Goal: Task Accomplishment & Management: Use online tool/utility

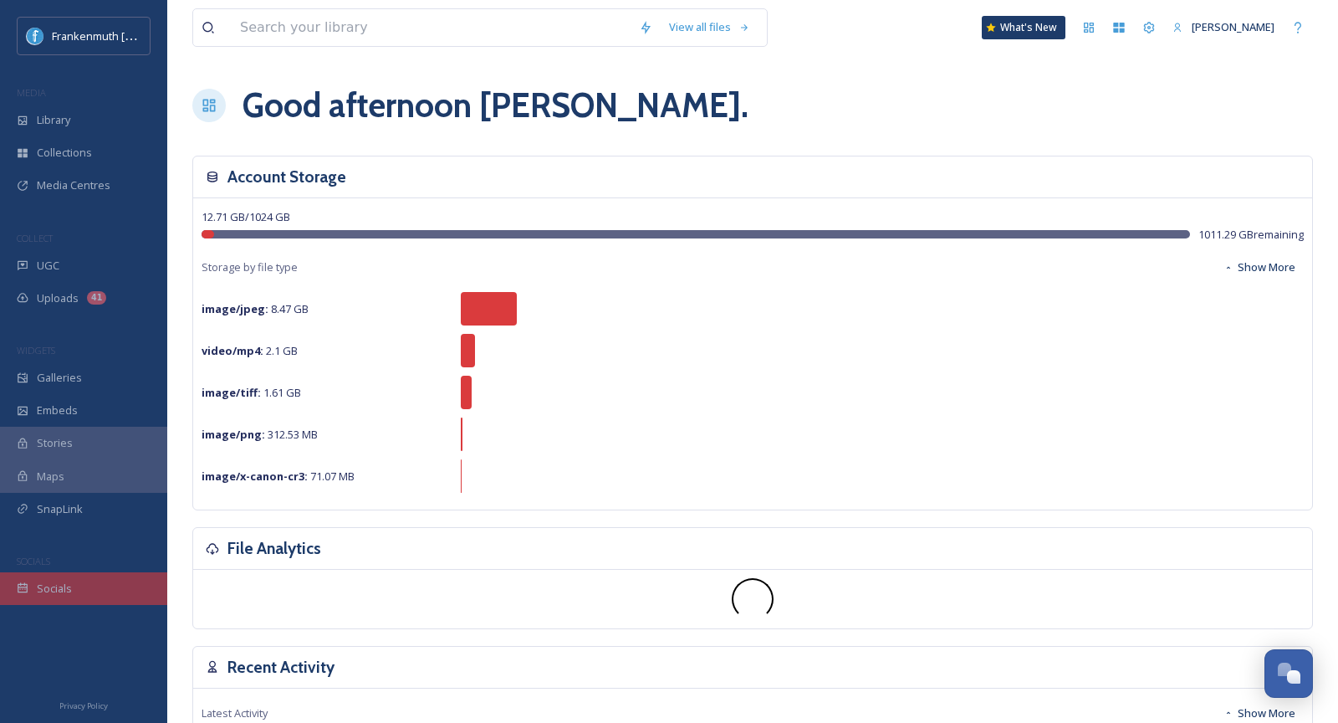
click at [81, 589] on div "Socials" at bounding box center [83, 588] width 167 height 33
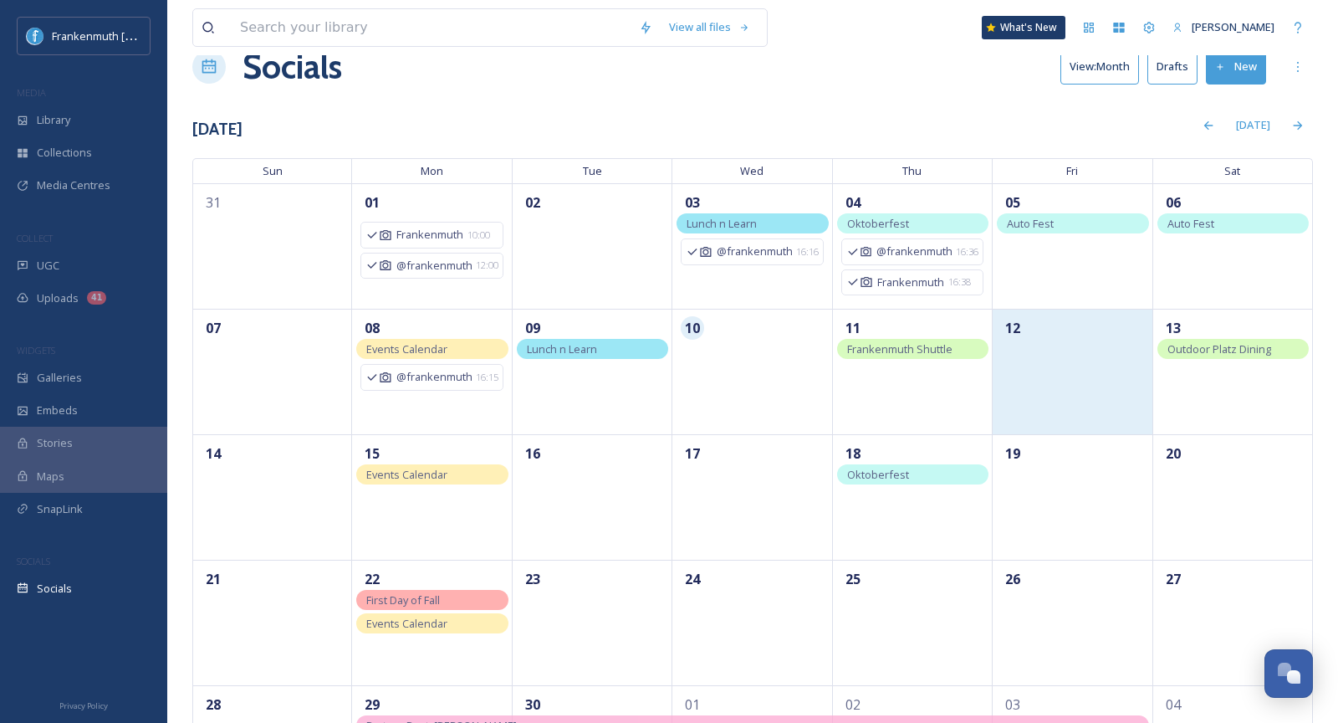
scroll to position [50, 0]
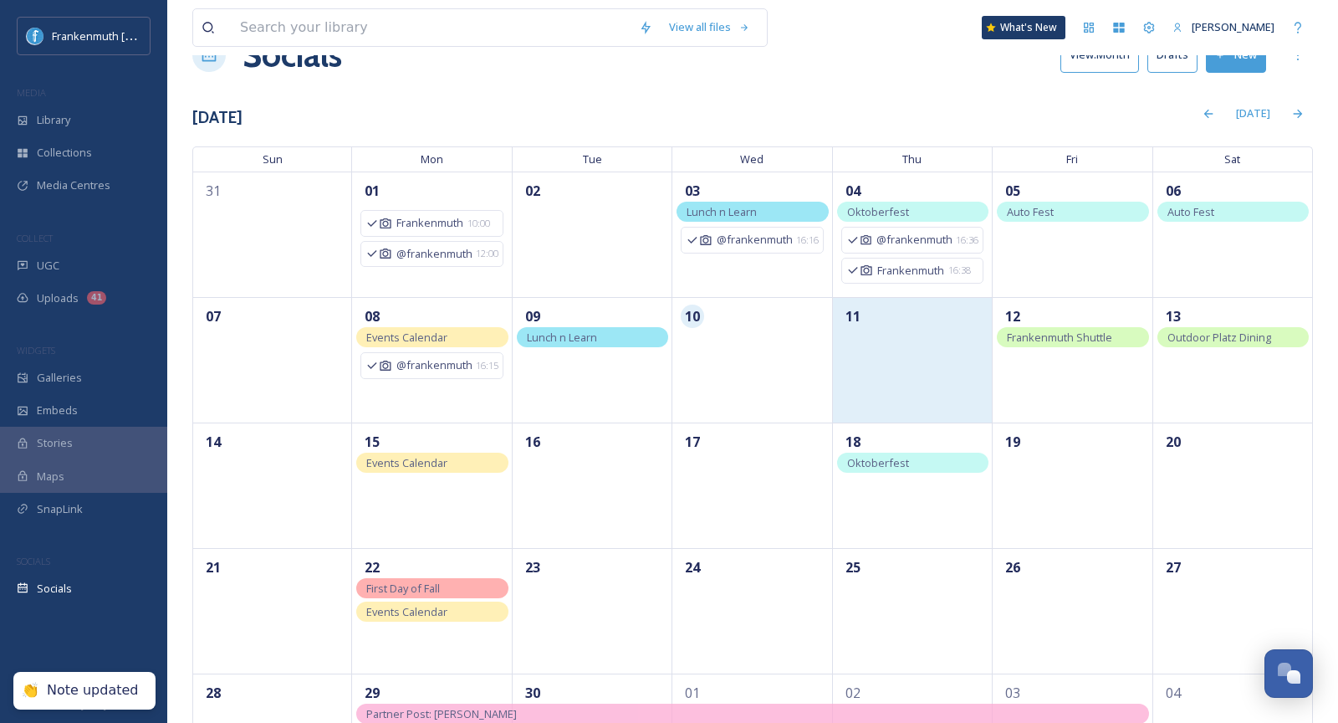
click at [874, 355] on div "11" at bounding box center [913, 359] width 160 height 125
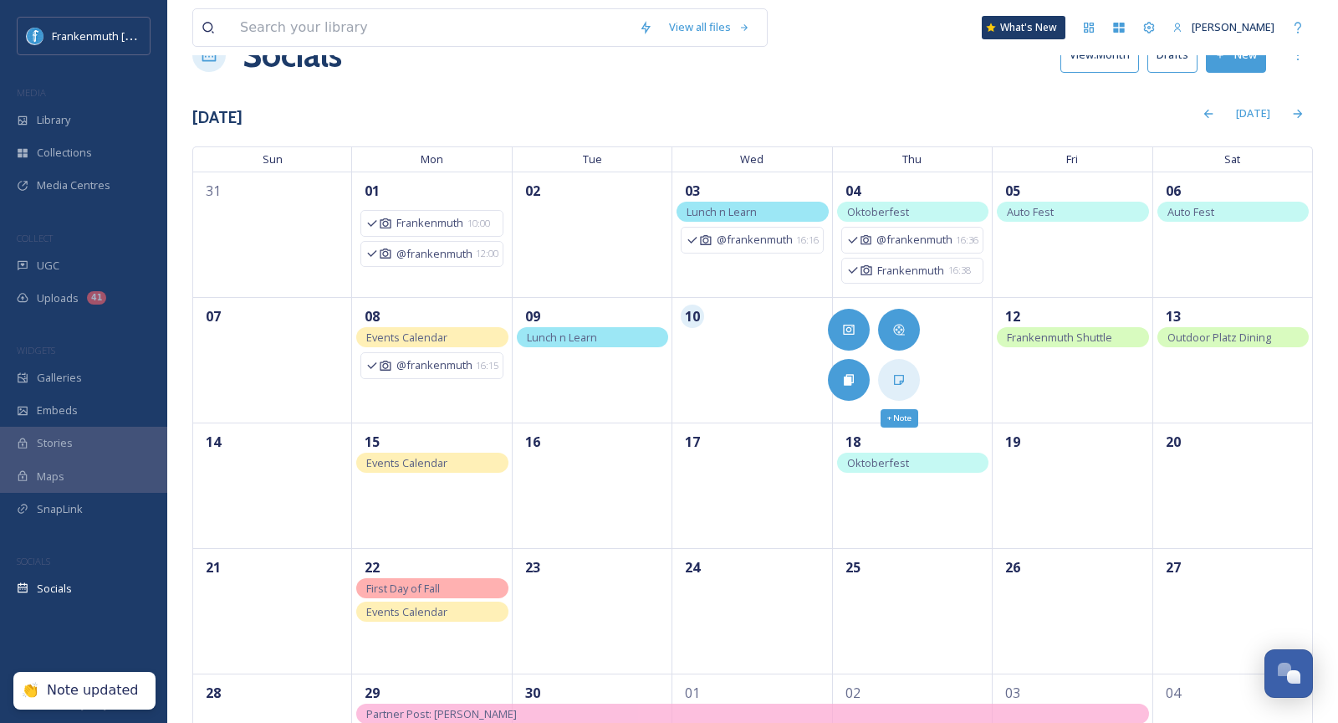
click at [912, 382] on div "+ Note" at bounding box center [899, 380] width 42 height 42
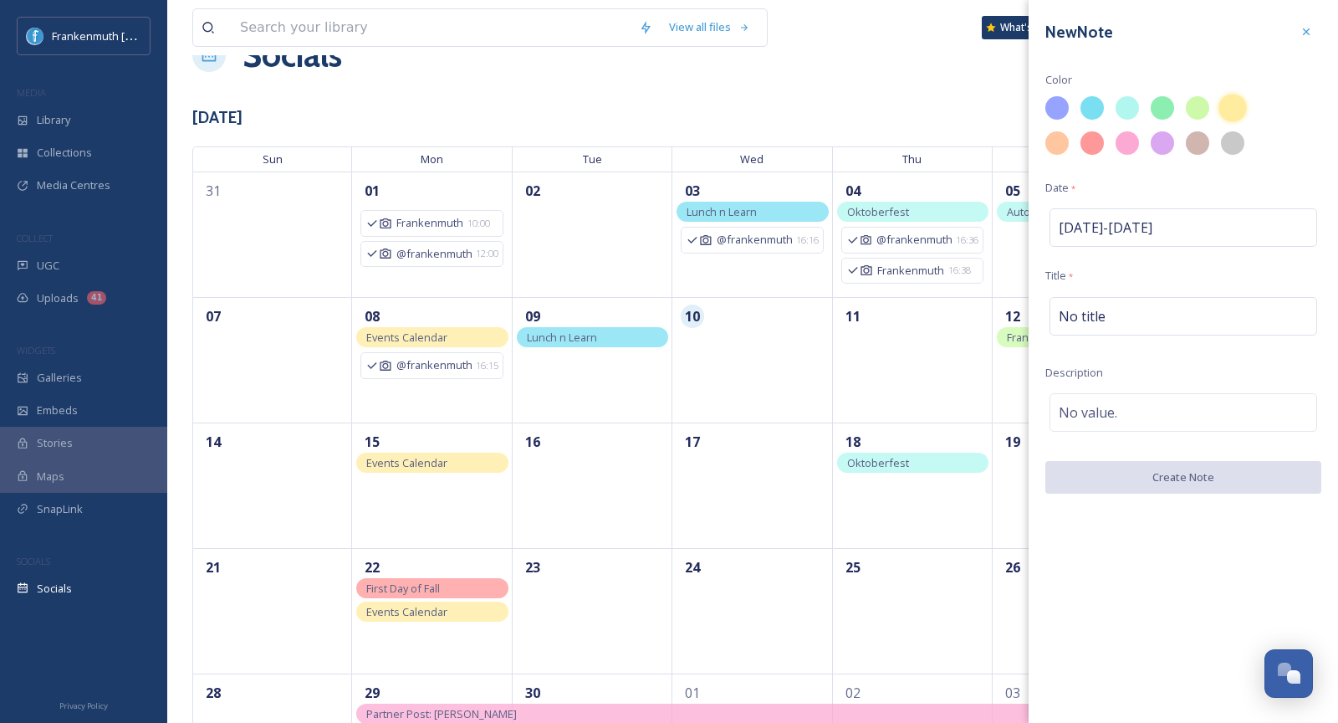
click at [1239, 112] on div at bounding box center [1232, 108] width 28 height 28
click at [1098, 306] on span "No title" at bounding box center [1082, 316] width 47 height 20
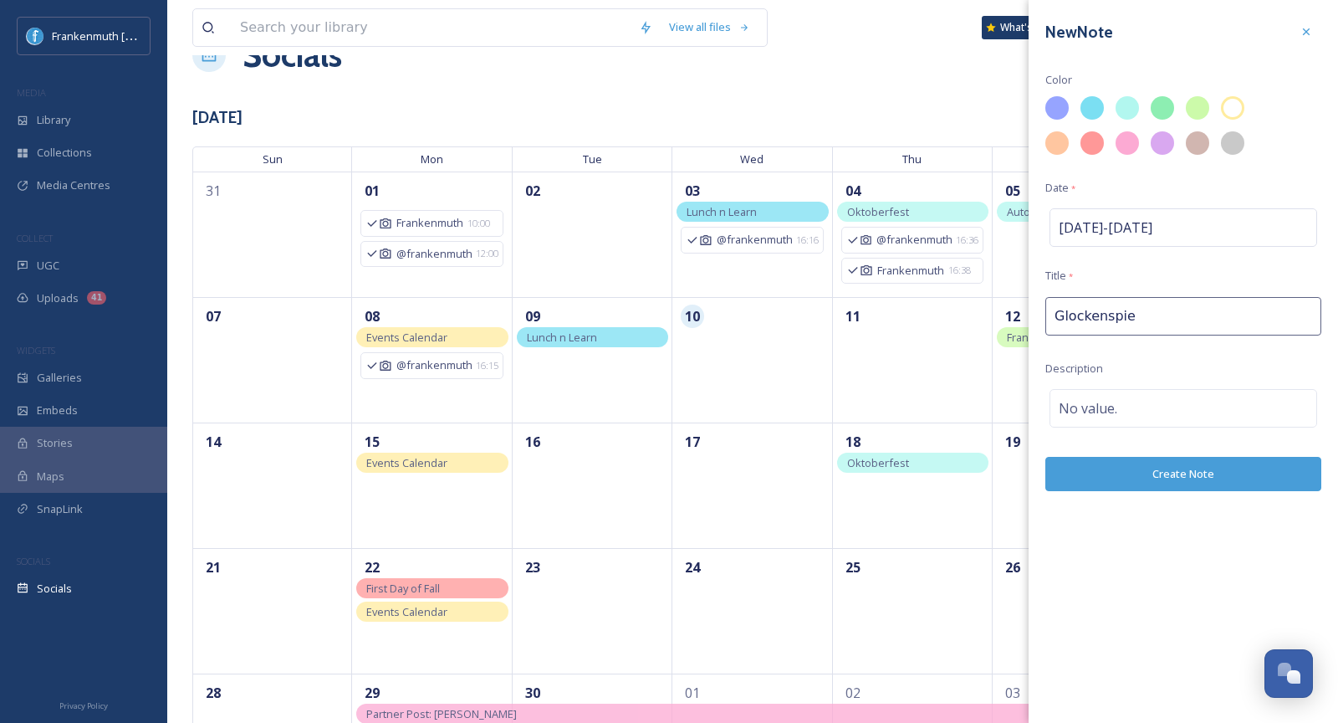
type input "Glockenspiel"
click at [1176, 409] on div "No value." at bounding box center [1184, 412] width 268 height 38
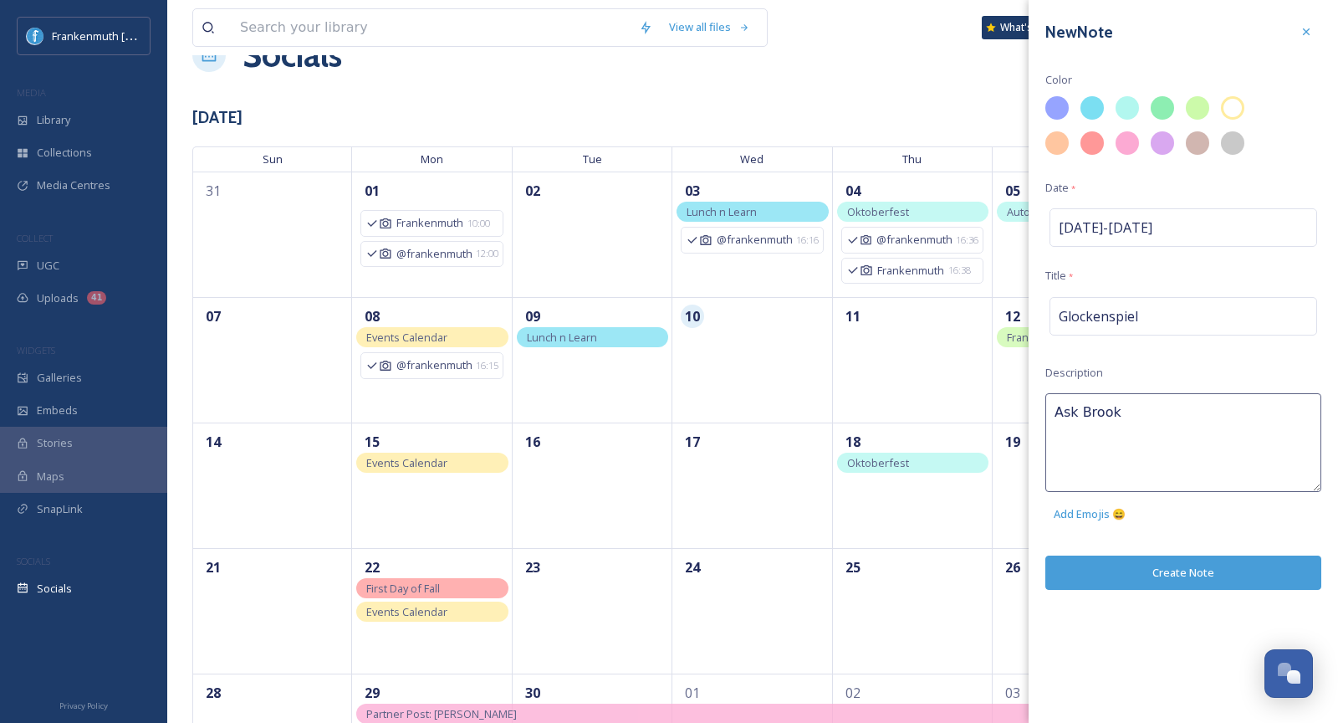
type textarea "Ask [PERSON_NAME]"
click at [1218, 567] on div "New Note Color Date * [DATE] - [DATE] Title * Glockenspiel Description Ask [PER…" at bounding box center [1183, 361] width 309 height 723
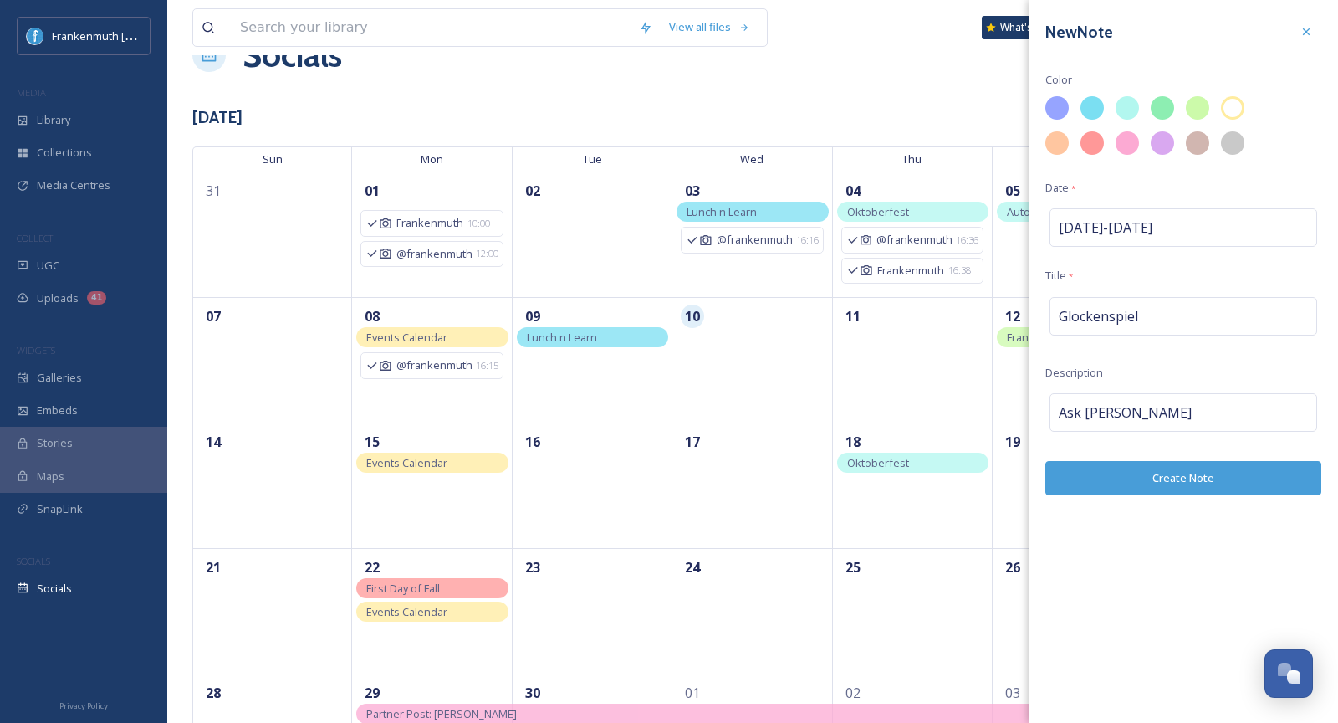
click at [1206, 489] on button "Create Note" at bounding box center [1183, 478] width 276 height 34
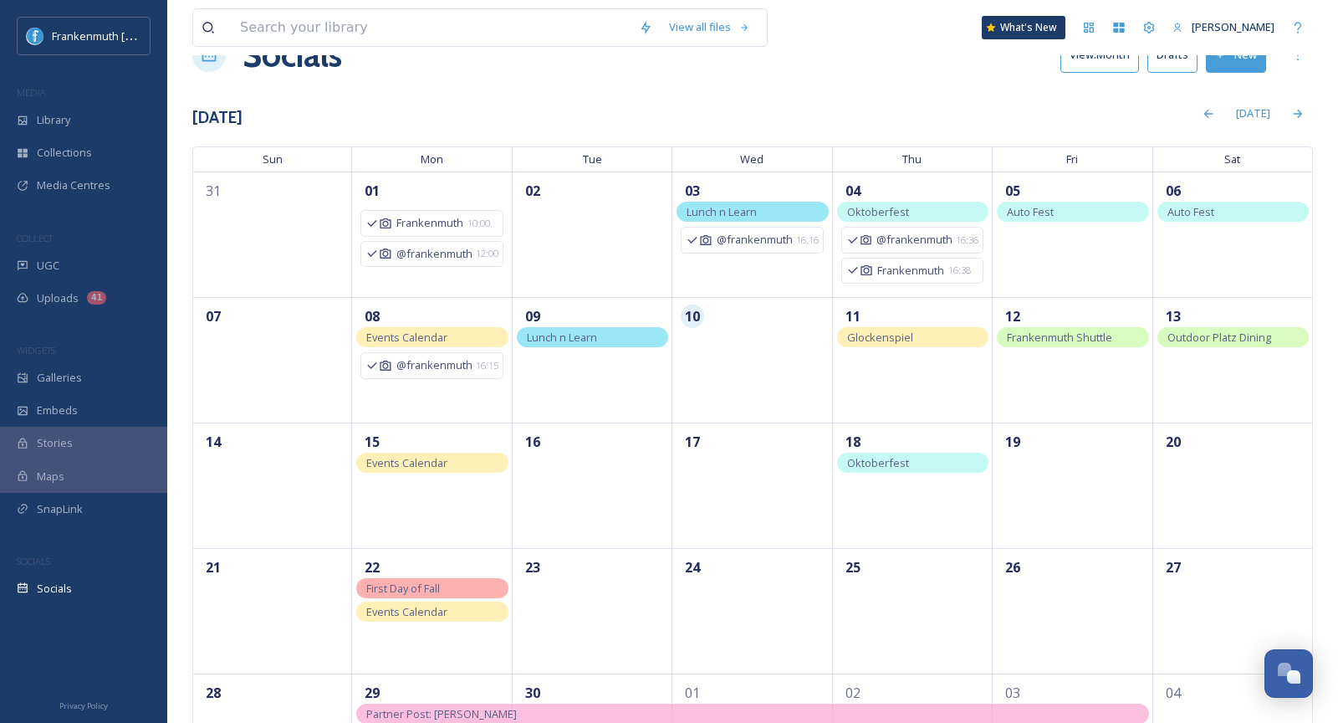
click at [670, 55] on div "Socials View: Month Drafts New" at bounding box center [752, 55] width 1121 height 50
click at [948, 69] on div "Socials View: Month Drafts New" at bounding box center [752, 55] width 1121 height 50
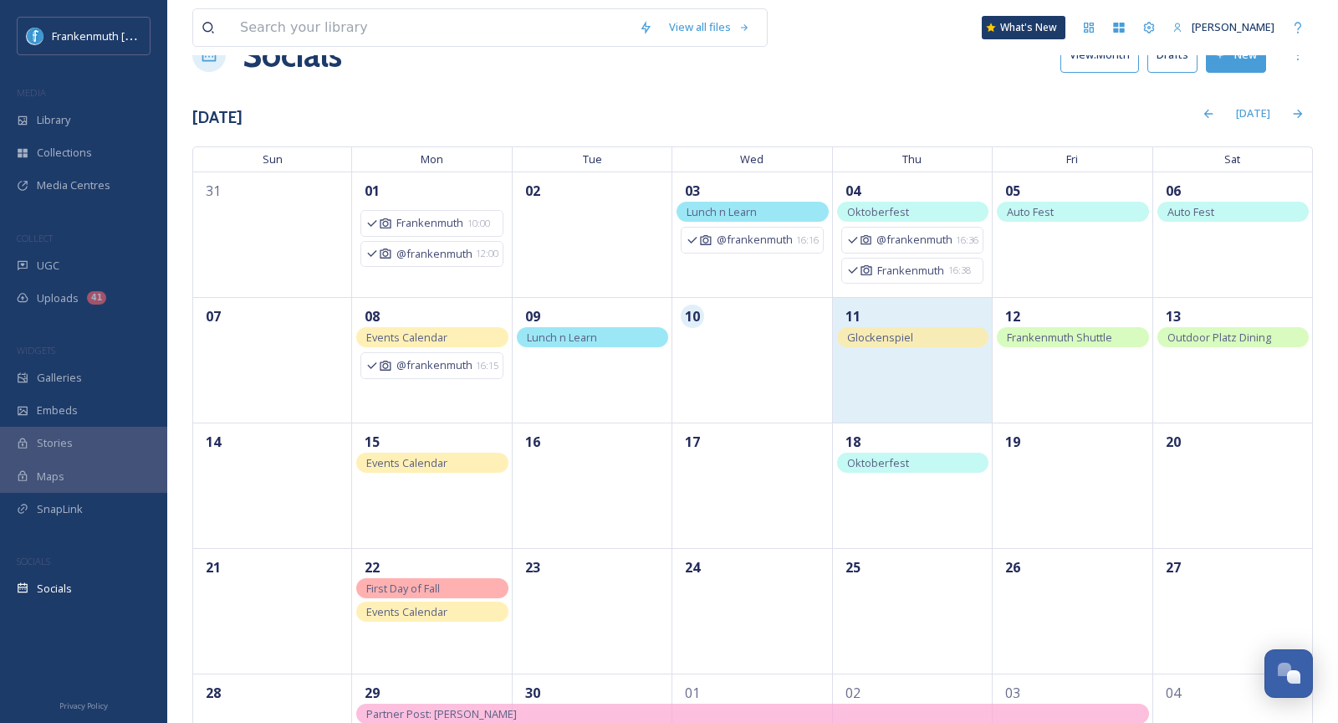
click at [890, 406] on div "11" at bounding box center [913, 359] width 160 height 125
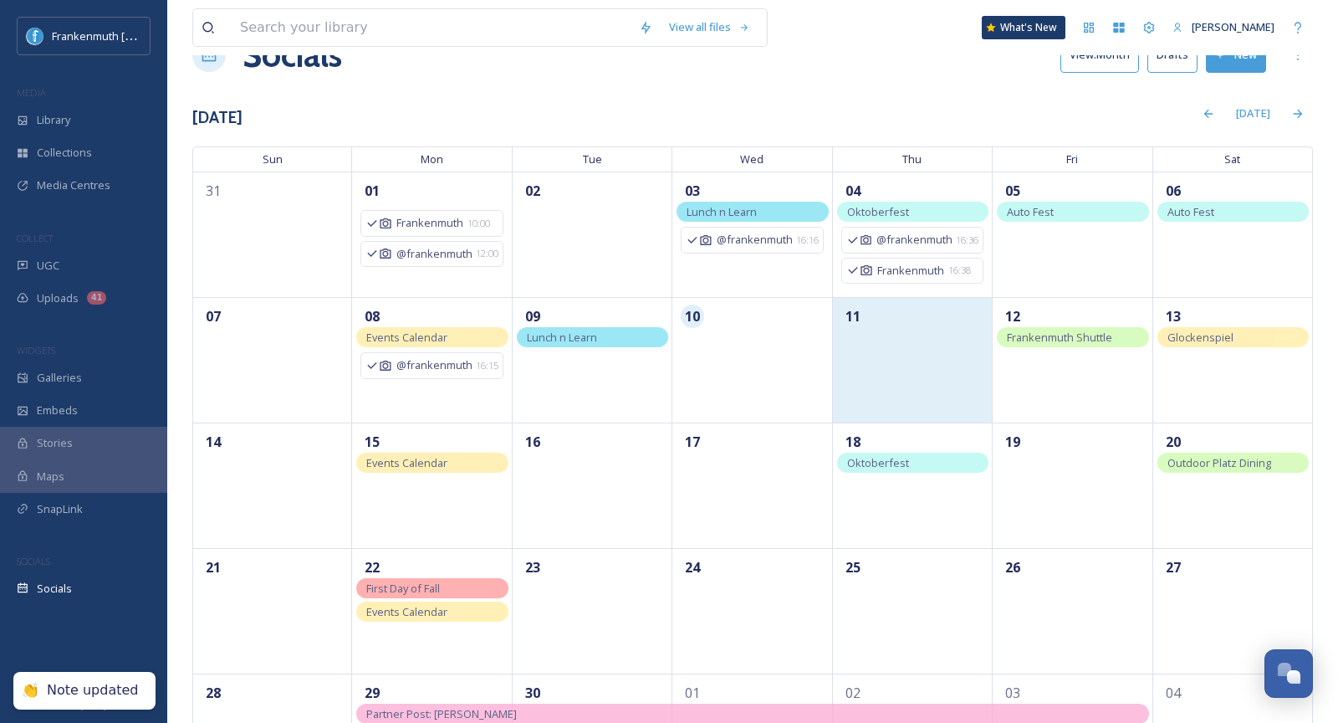
click at [878, 348] on div "11" at bounding box center [913, 359] width 160 height 125
click at [912, 393] on div "11" at bounding box center [913, 359] width 160 height 125
click at [898, 357] on div "11" at bounding box center [913, 359] width 160 height 125
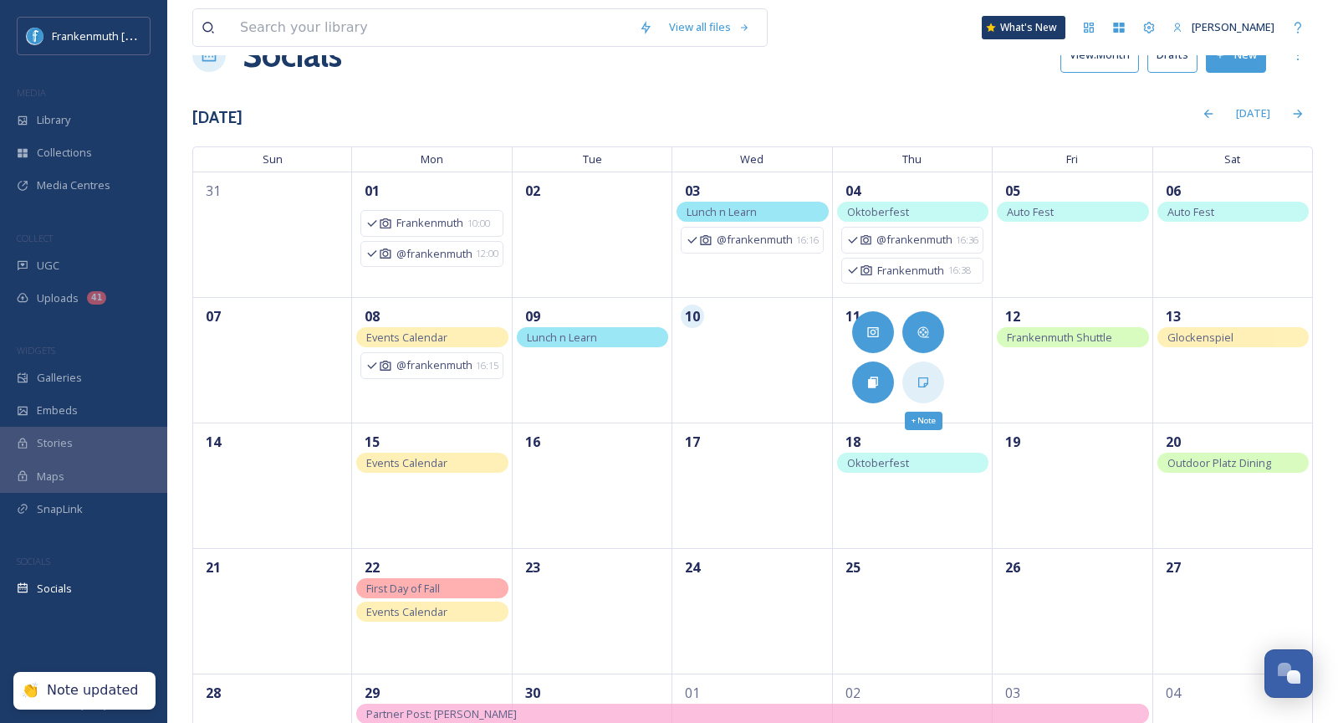
click at [915, 371] on div "+ Note" at bounding box center [923, 382] width 42 height 42
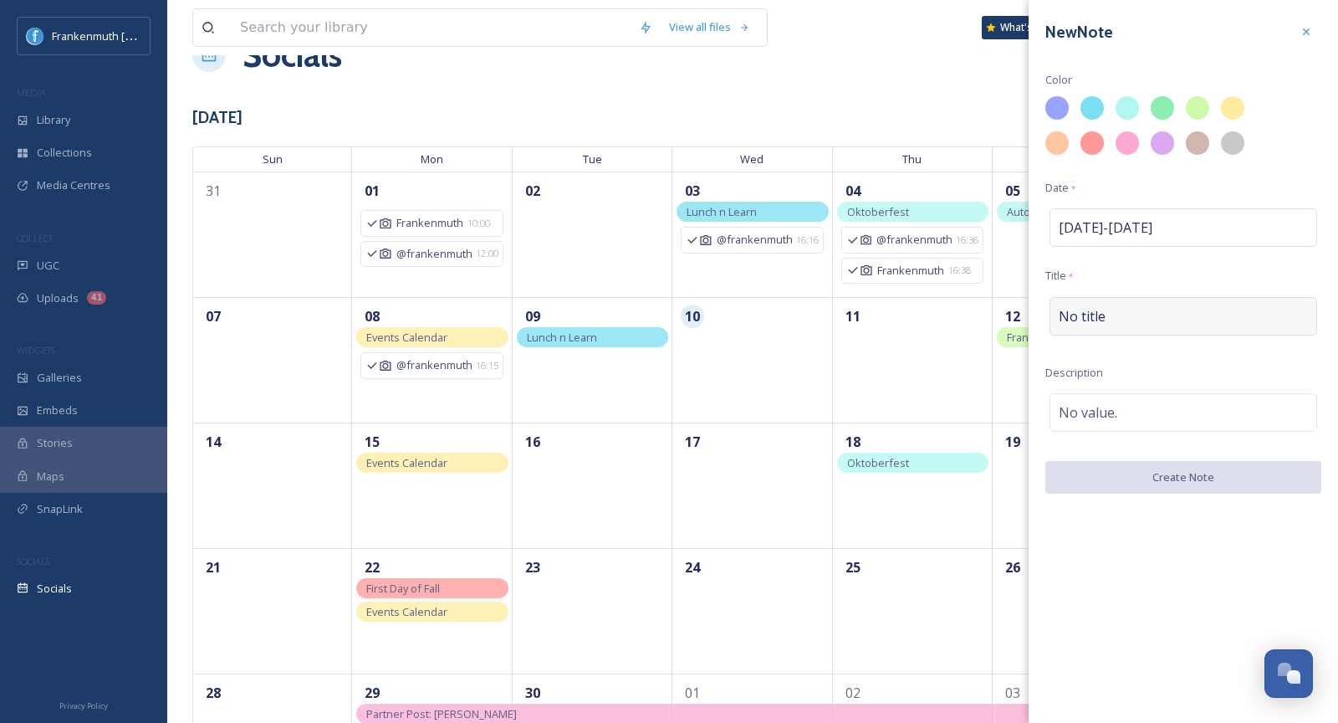
click at [1091, 320] on span "No title" at bounding box center [1082, 316] width 47 height 20
click at [1091, 320] on input at bounding box center [1183, 316] width 276 height 38
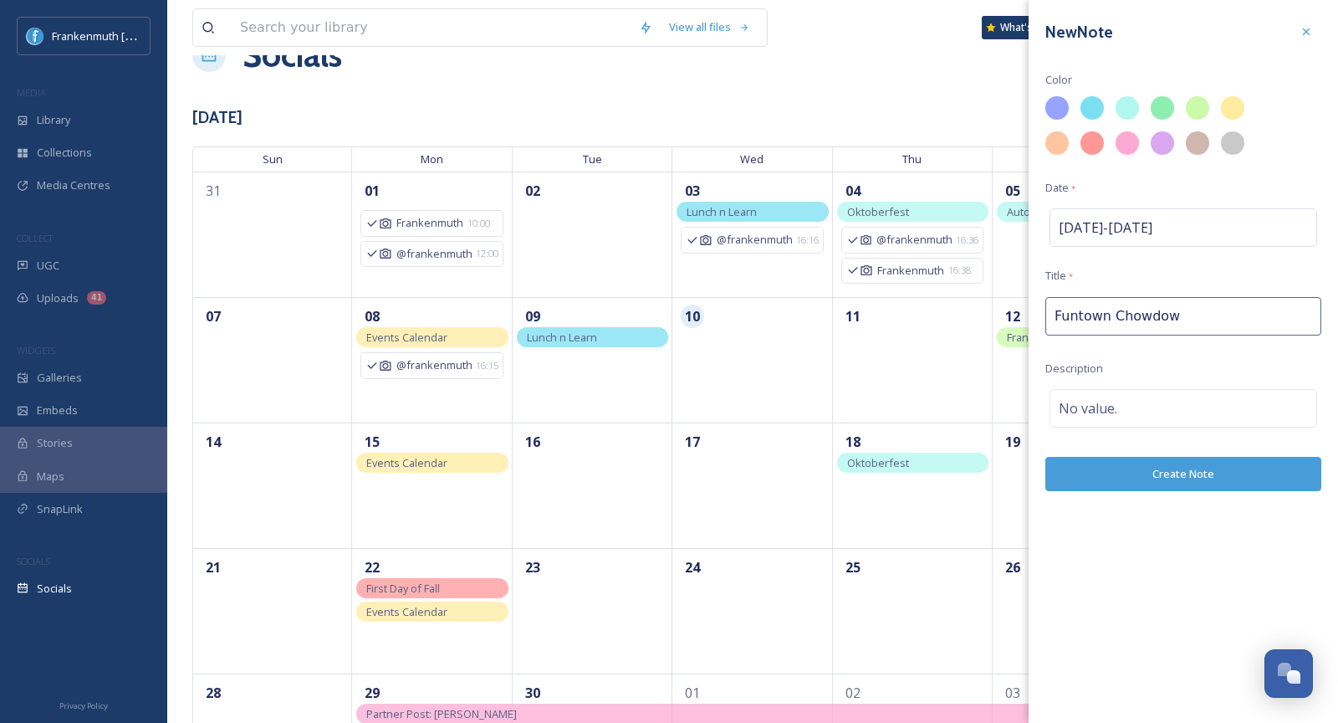
type input "Funtown Chowdown"
click at [1133, 102] on div at bounding box center [1127, 107] width 23 height 23
click at [1144, 415] on div "No value." at bounding box center [1184, 412] width 268 height 38
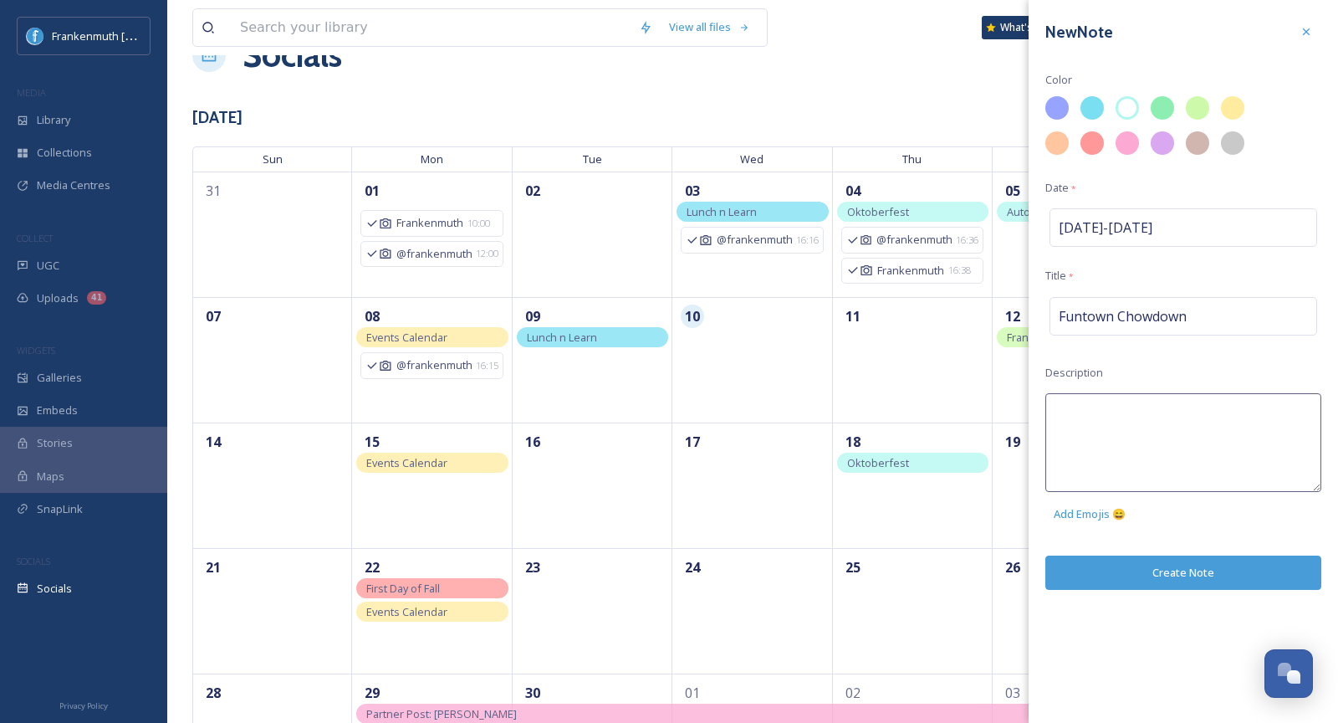
click at [1144, 415] on textarea at bounding box center [1183, 442] width 276 height 99
type textarea "Last one"
click at [1210, 572] on div "New Note Color Date * [DATE] - [DATE] Title * Funtown Chowdown Description Last…" at bounding box center [1183, 361] width 309 height 723
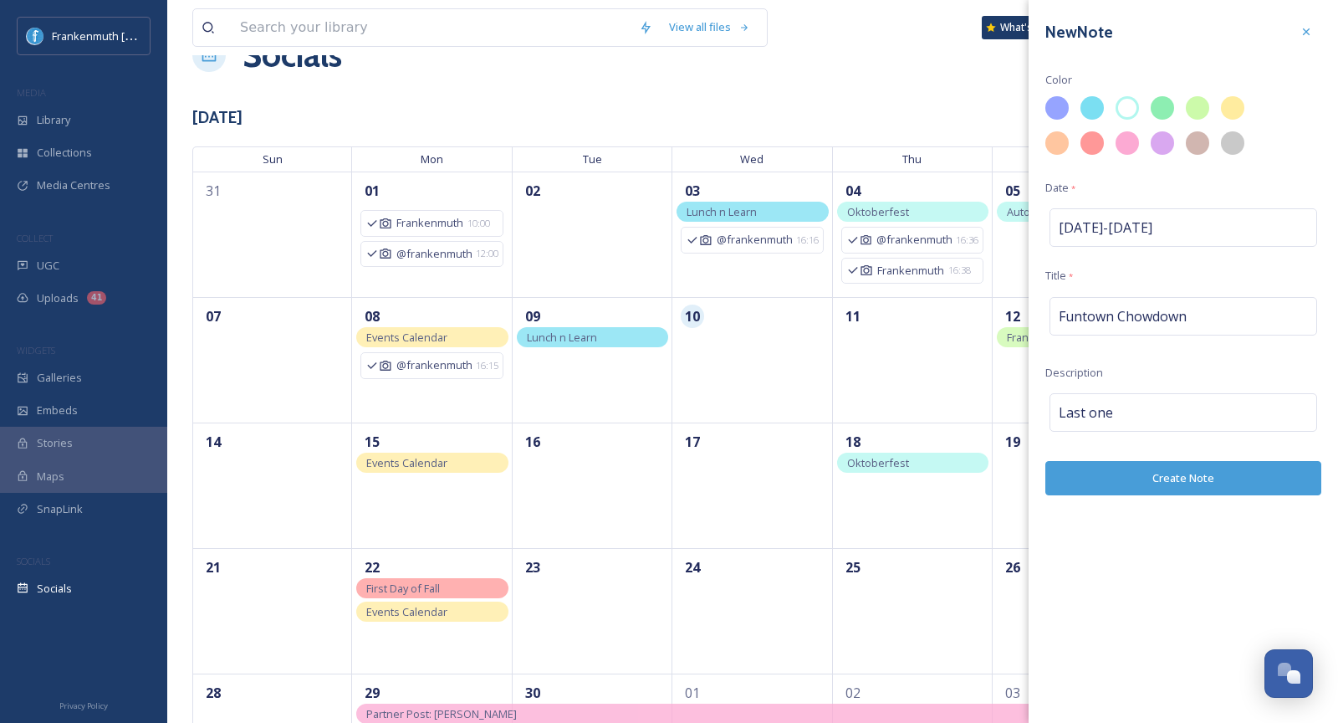
click at [1177, 483] on button "Create Note" at bounding box center [1183, 478] width 276 height 34
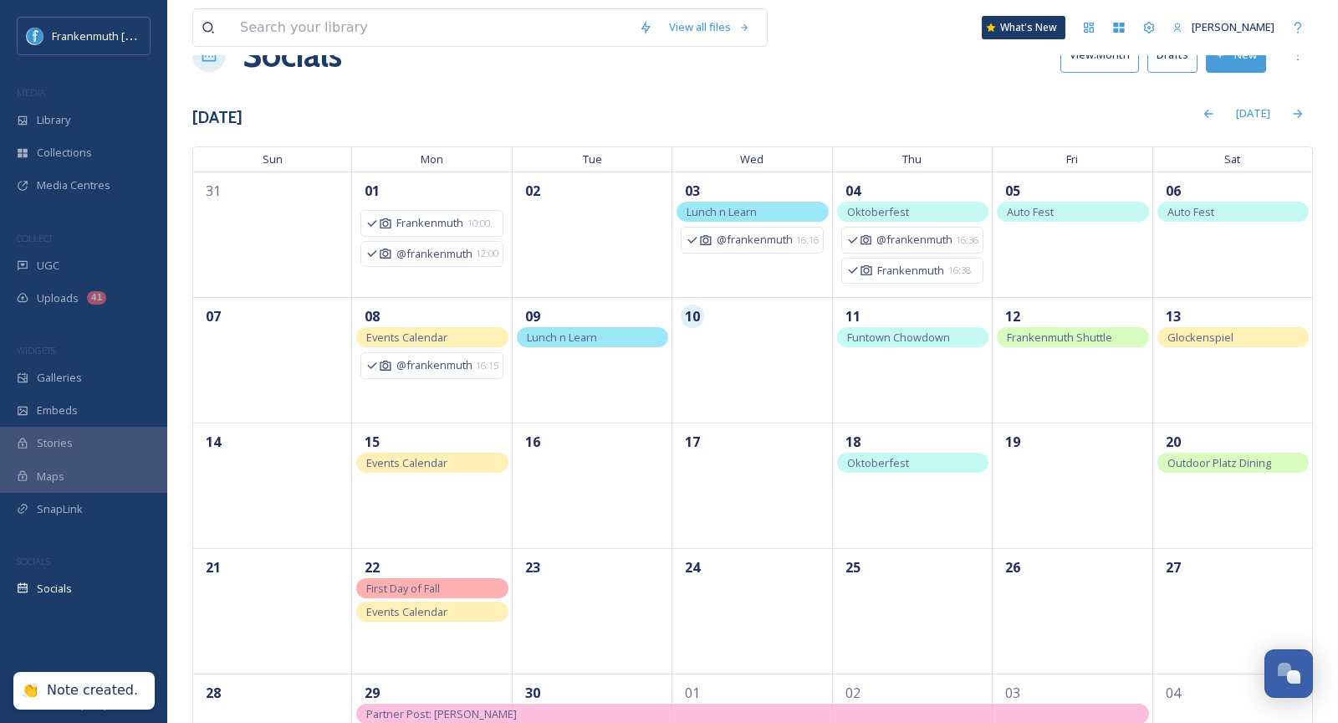
click at [865, 104] on div "[DATE]" at bounding box center [778, 113] width 1070 height 33
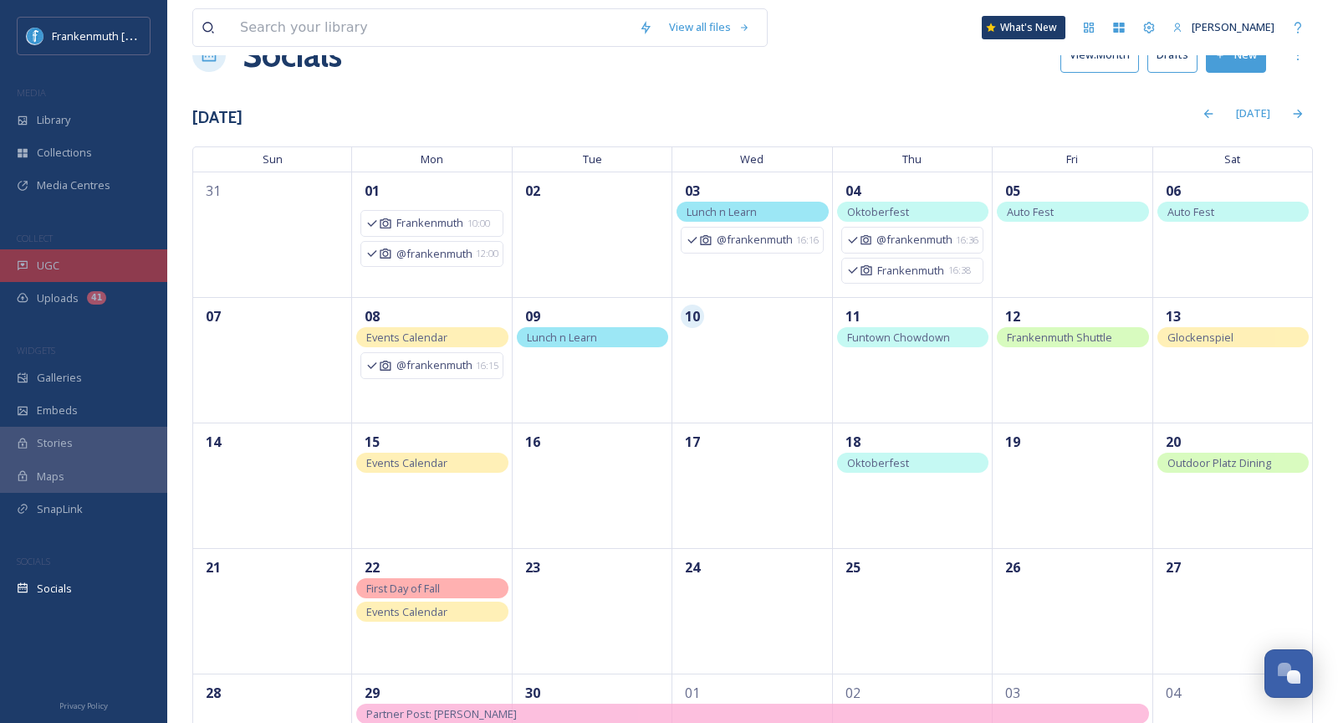
click at [95, 273] on div "UGC" at bounding box center [83, 265] width 167 height 33
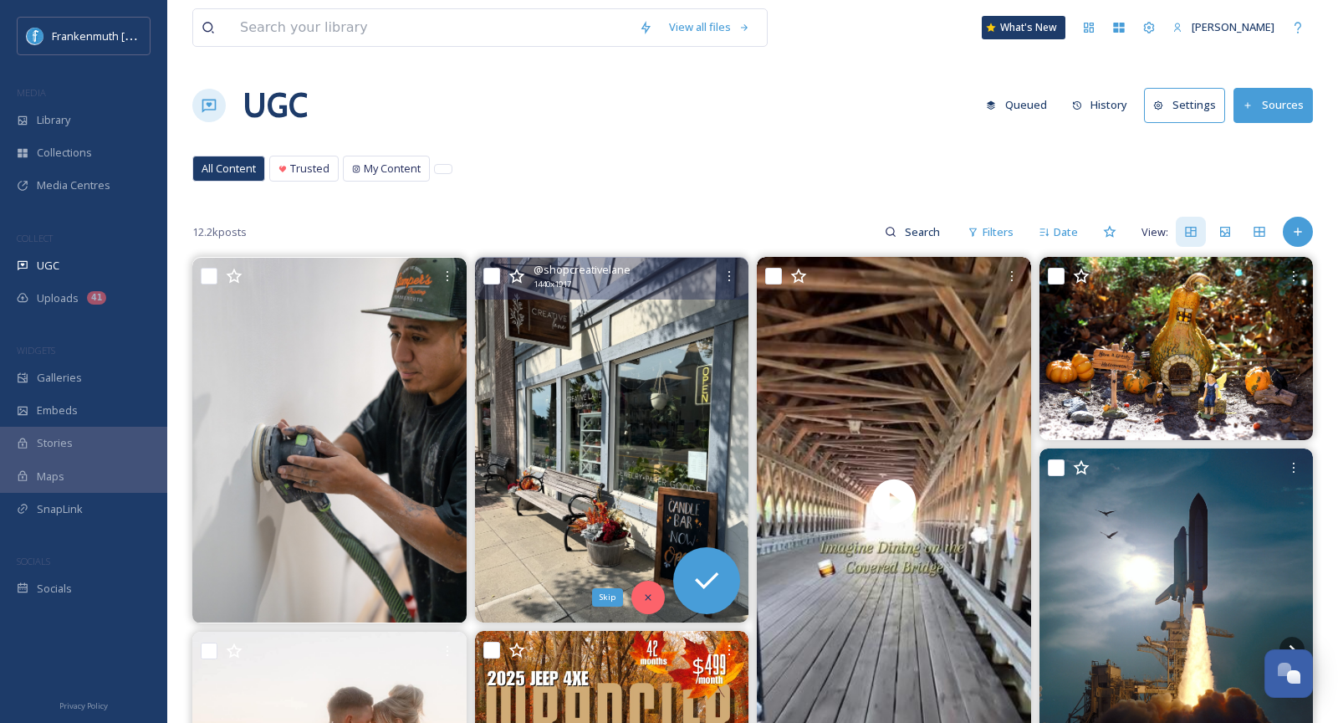
click at [646, 592] on icon at bounding box center [648, 597] width 12 height 12
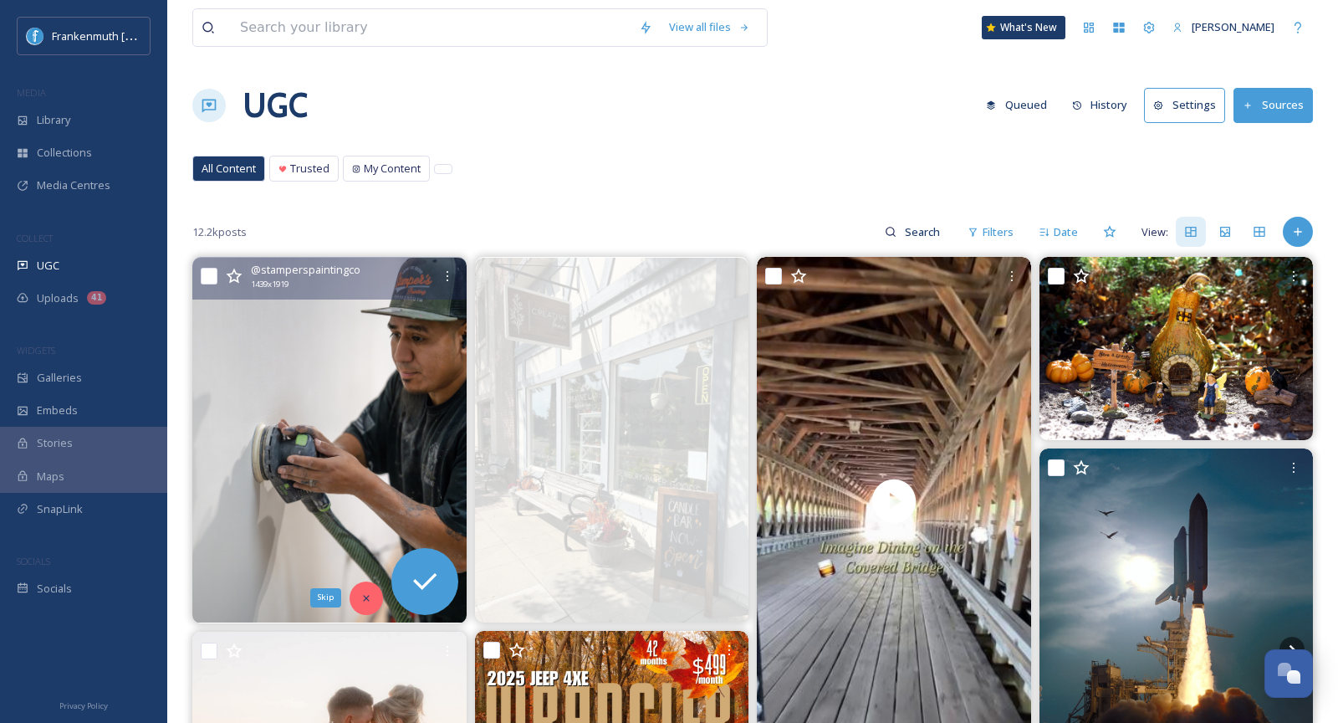
click at [369, 605] on div "Skip" at bounding box center [366, 597] width 33 height 33
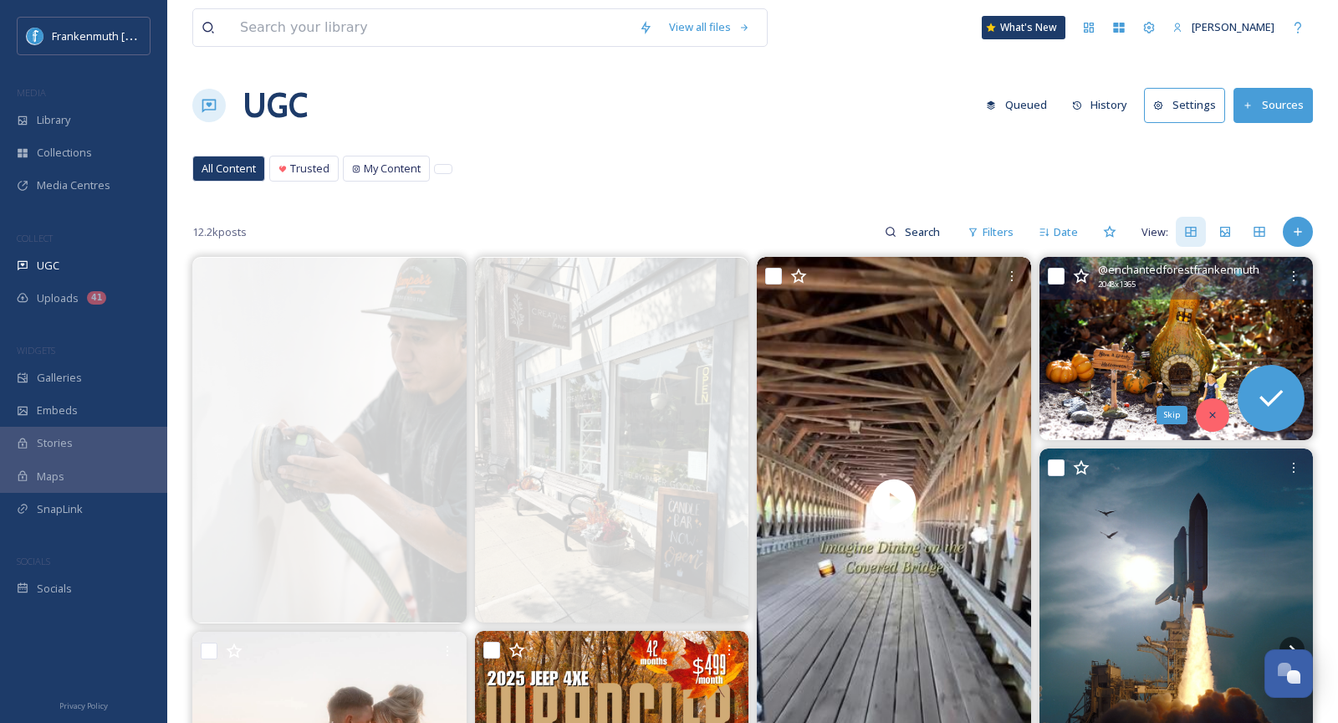
click at [1215, 409] on icon at bounding box center [1213, 415] width 12 height 12
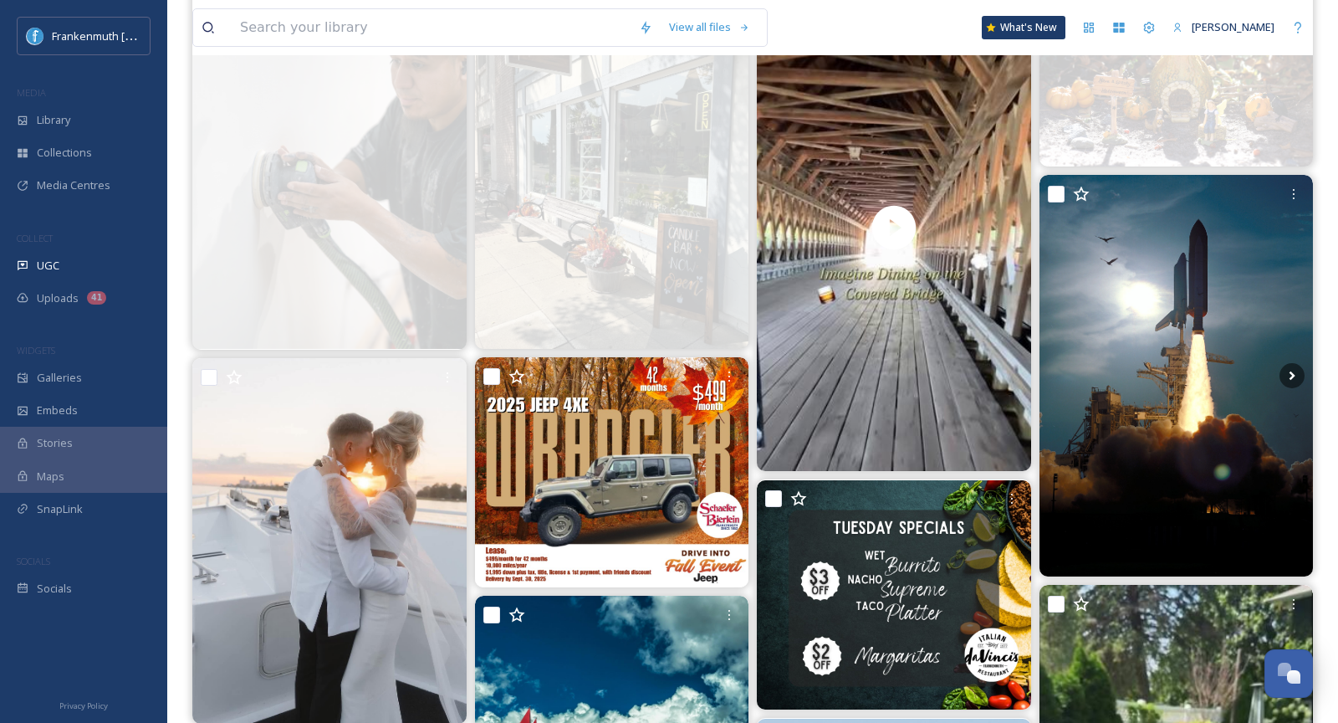
scroll to position [278, 0]
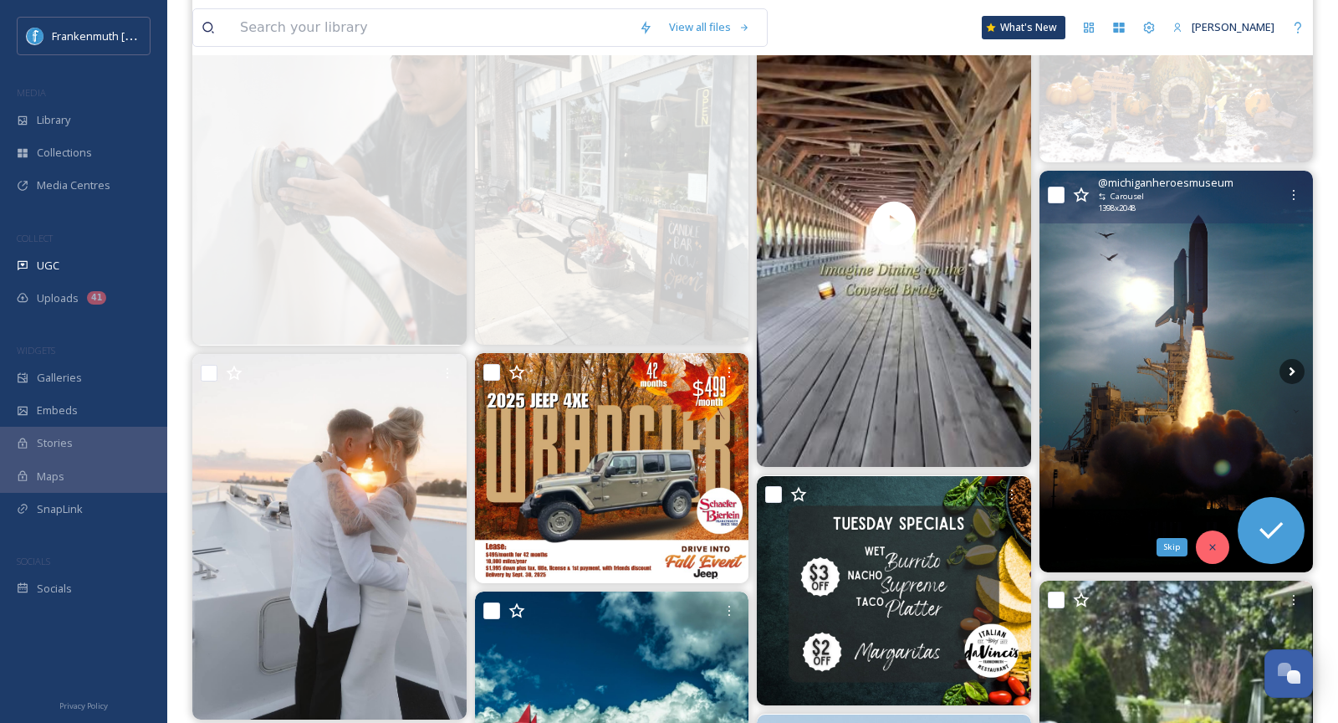
click at [1214, 545] on icon at bounding box center [1213, 547] width 12 height 12
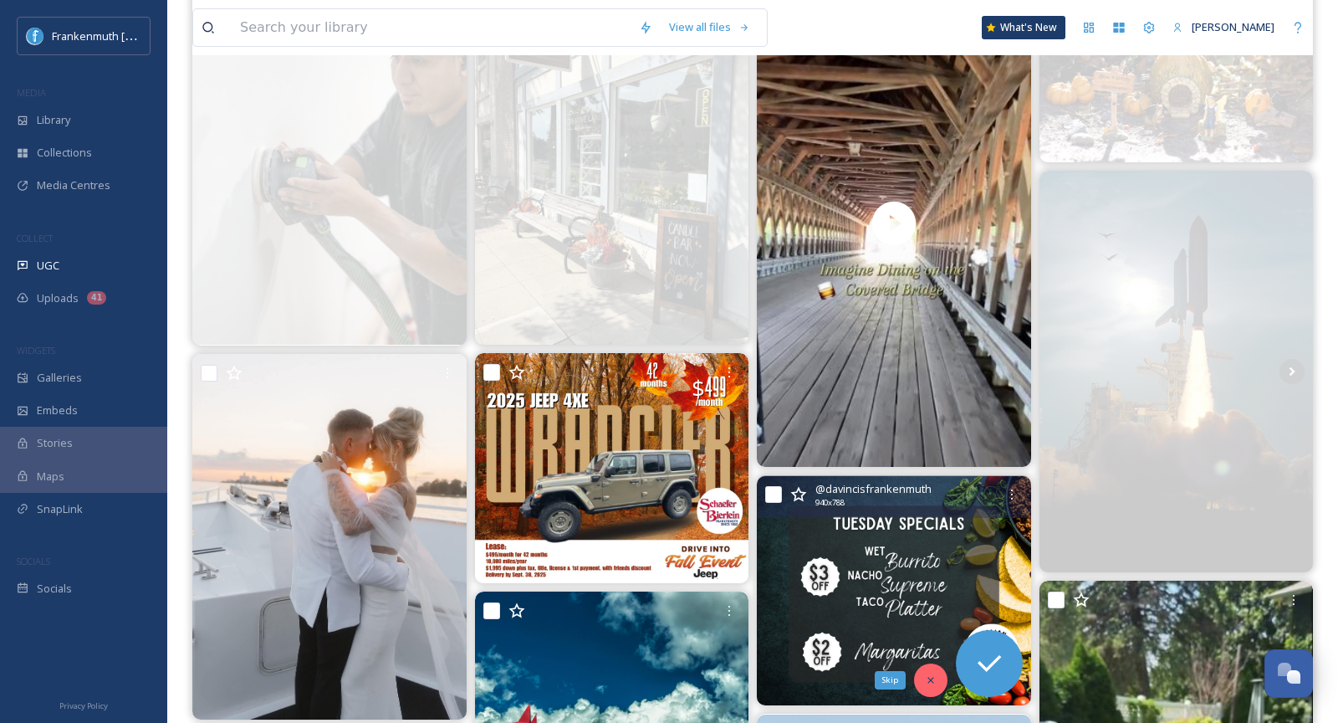
click at [930, 674] on icon at bounding box center [931, 680] width 12 height 12
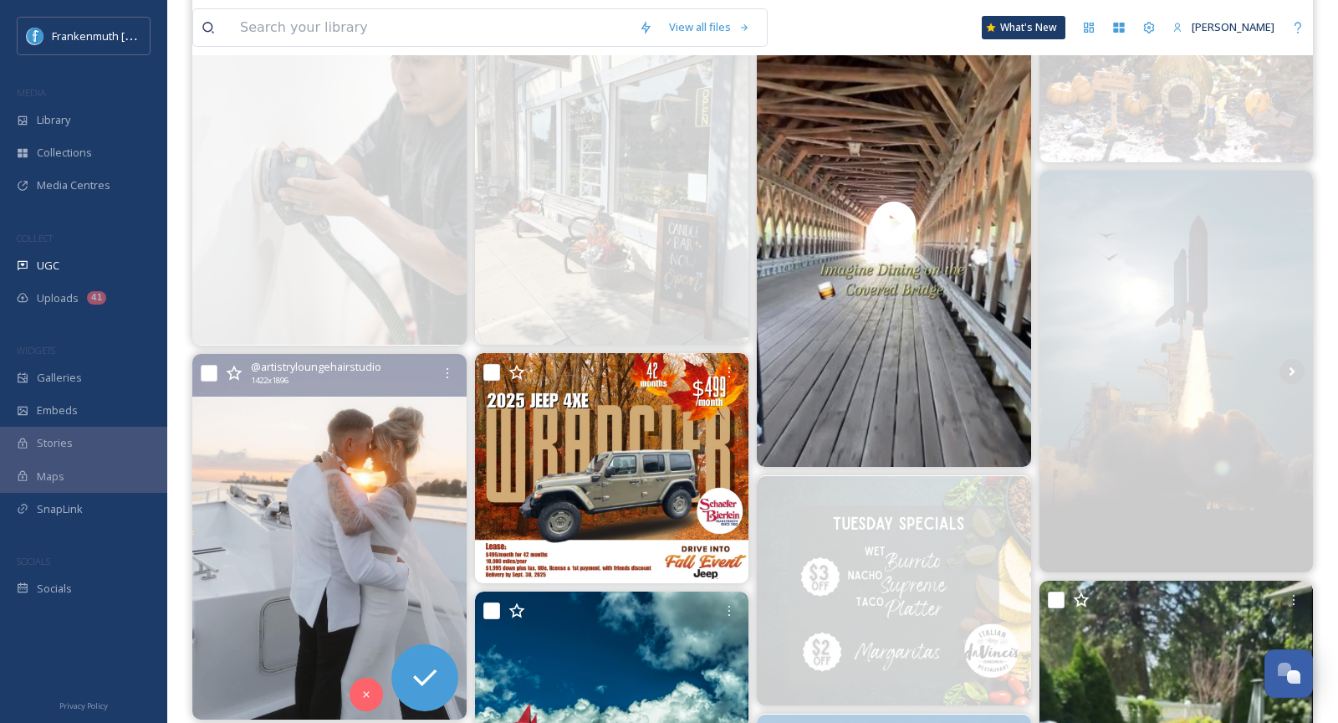
click at [350, 524] on img at bounding box center [329, 536] width 274 height 365
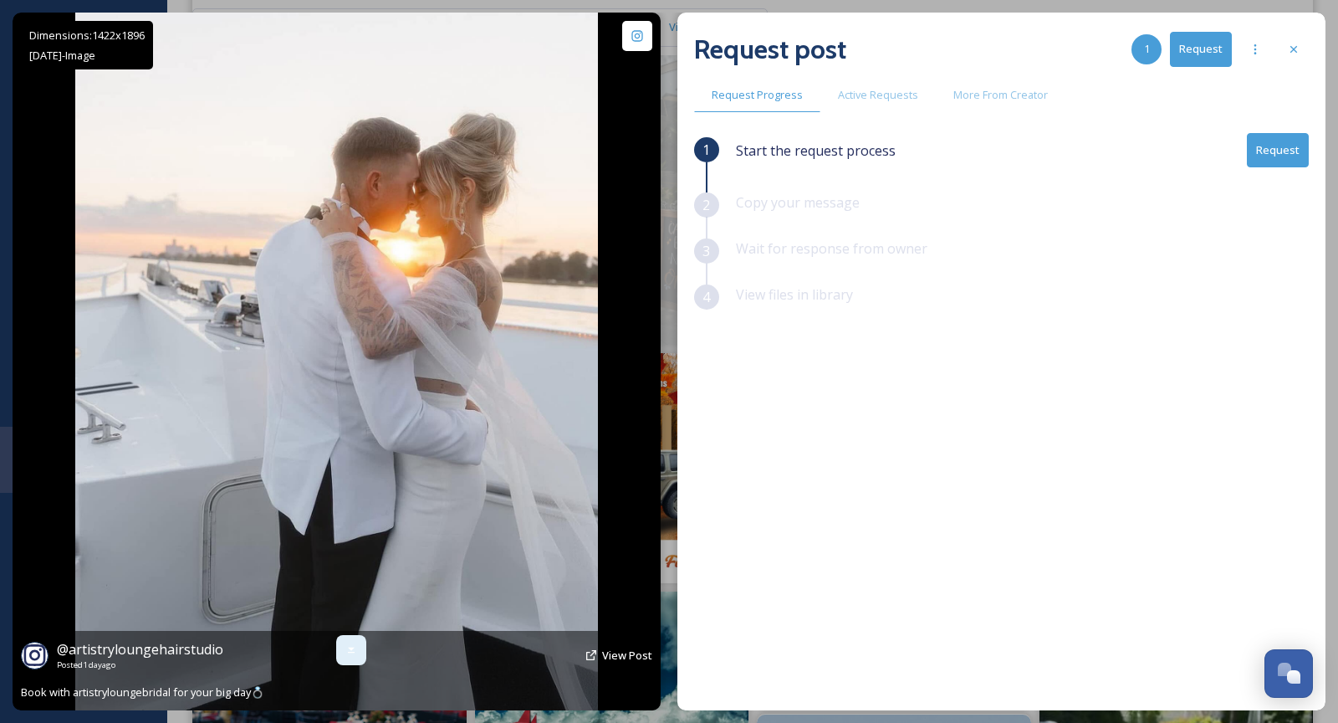
click at [343, 650] on div at bounding box center [351, 650] width 30 height 30
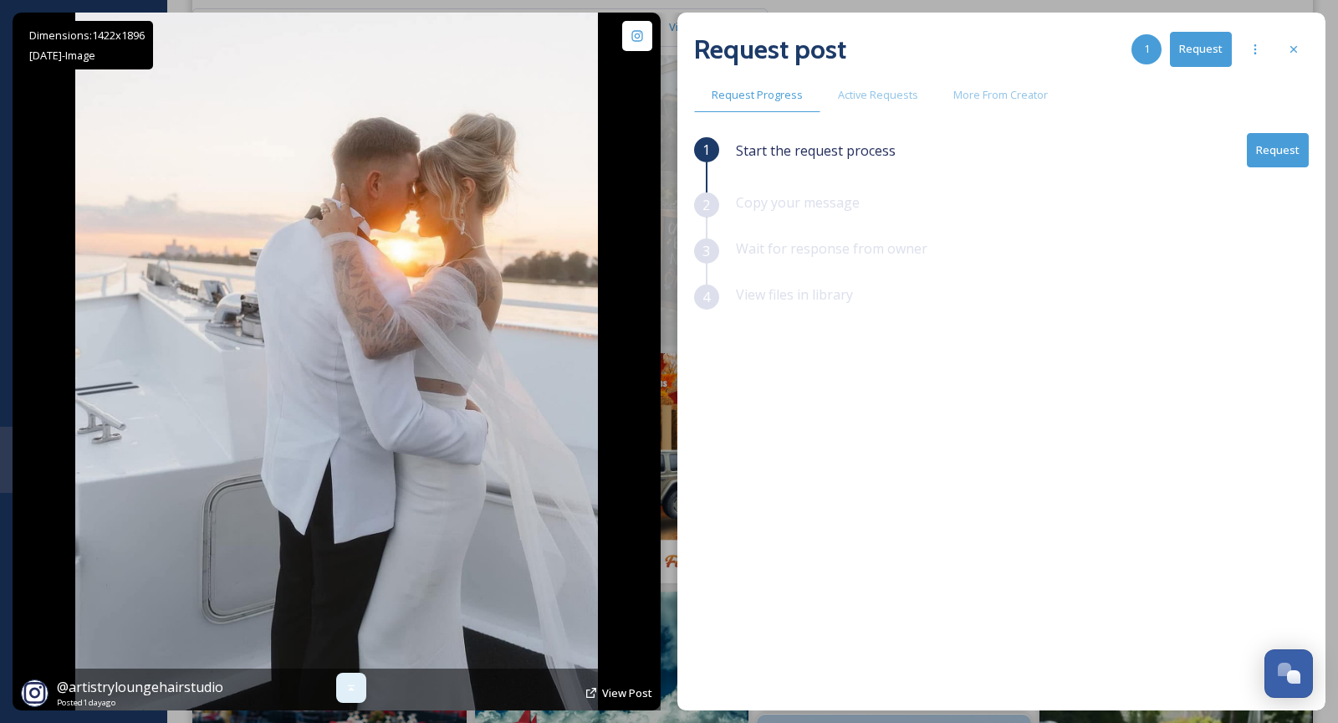
click at [355, 695] on div at bounding box center [351, 687] width 30 height 30
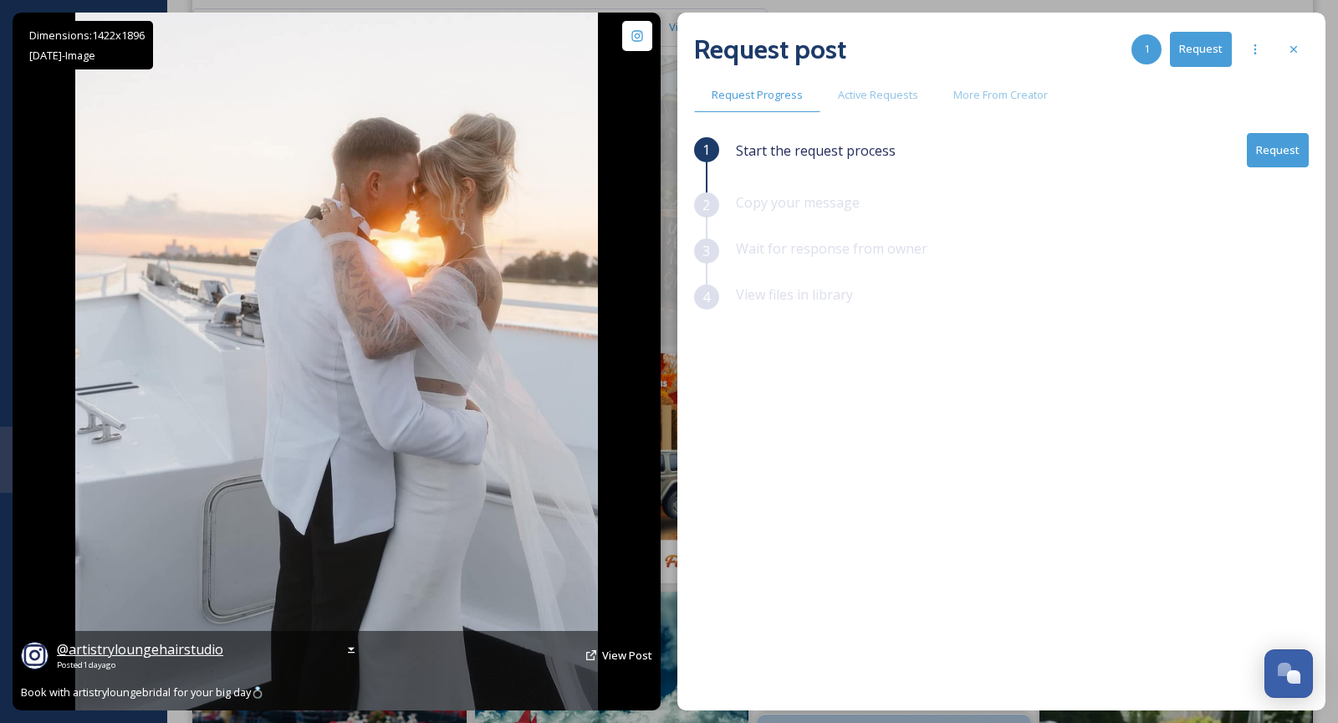
click at [174, 658] on span "@ artistryloungehairstudio" at bounding box center [140, 649] width 166 height 18
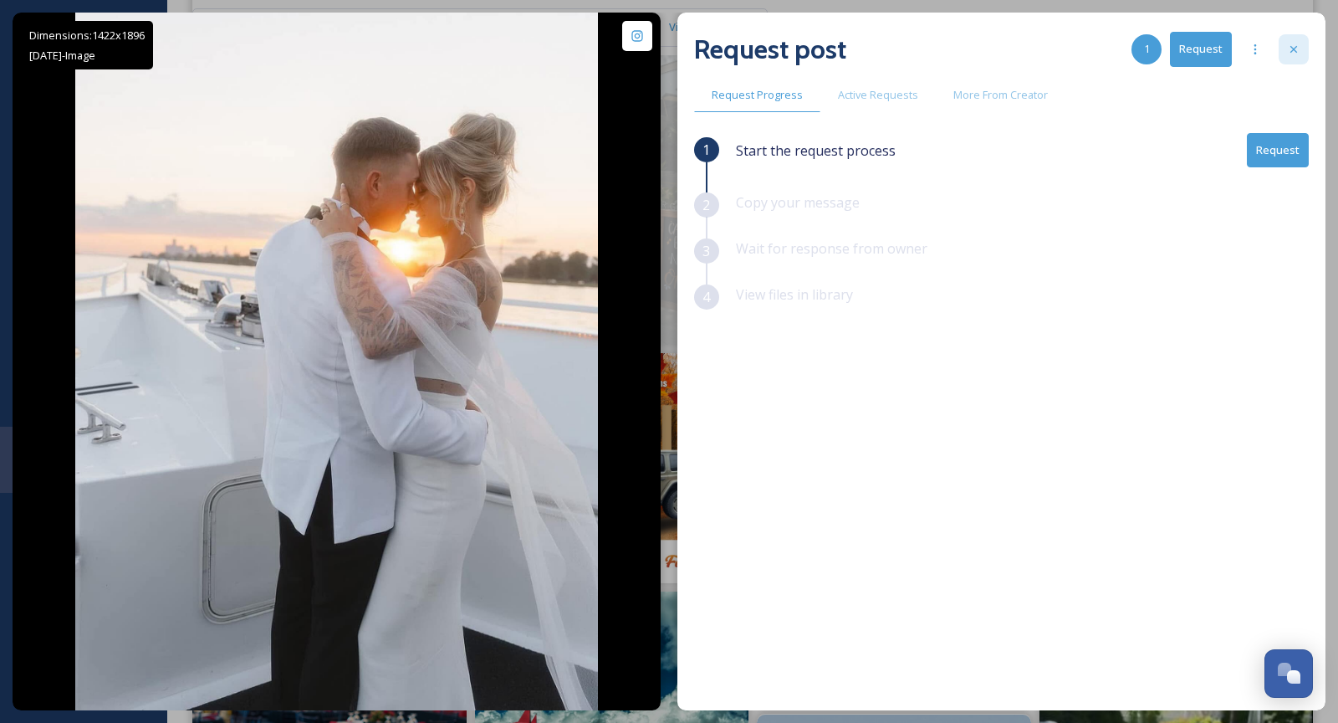
click at [1300, 53] on icon at bounding box center [1293, 49] width 13 height 13
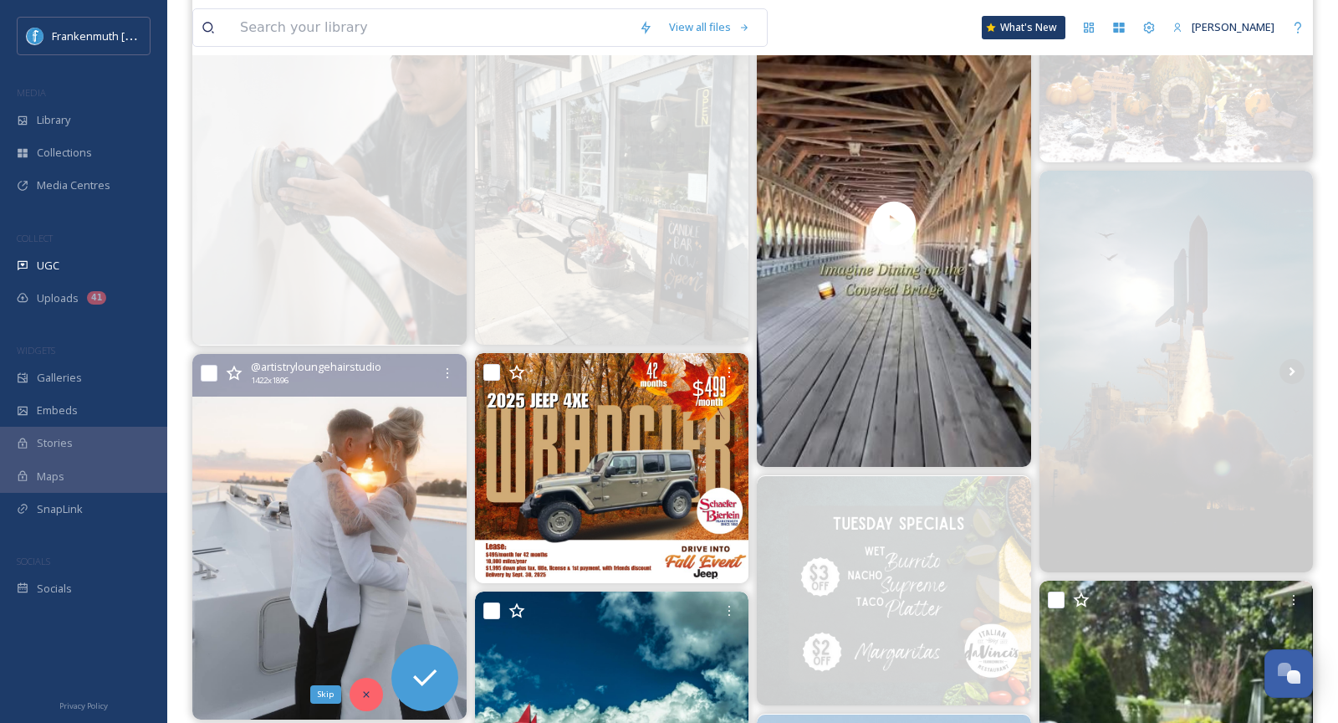
click at [364, 706] on div "Skip" at bounding box center [366, 693] width 33 height 33
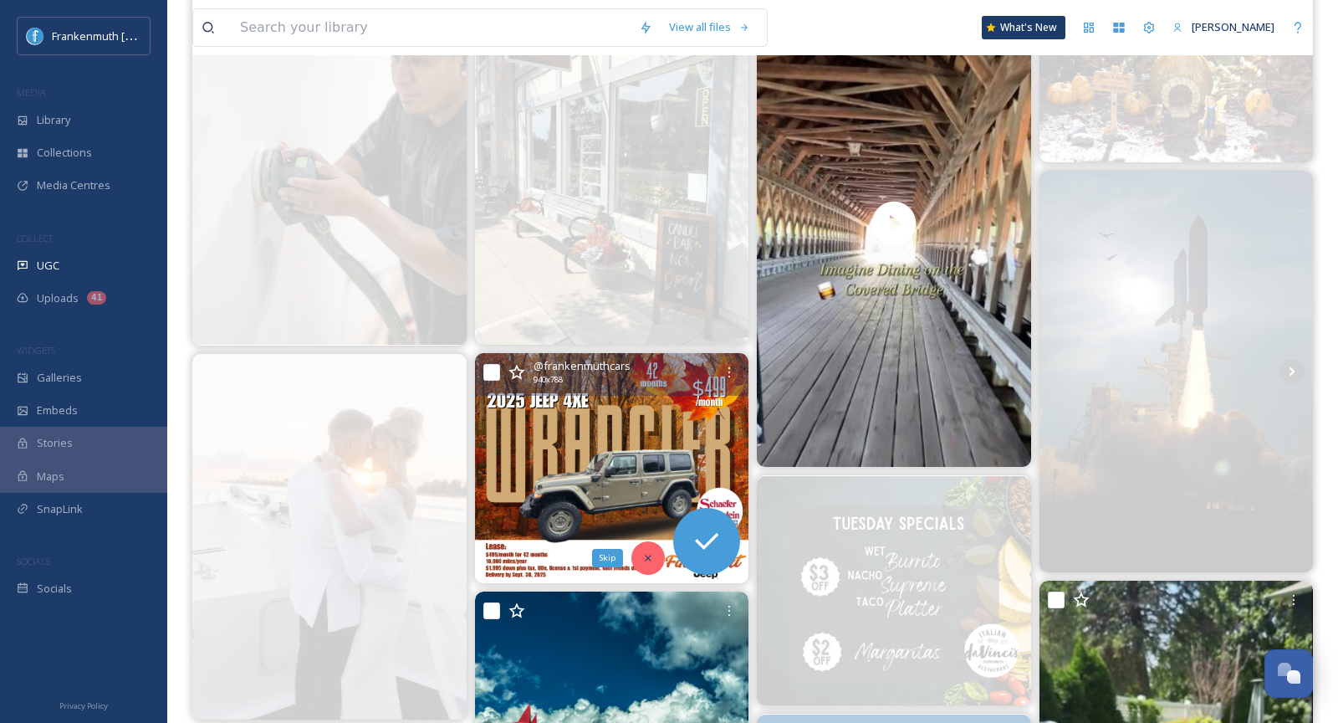
click at [653, 555] on icon at bounding box center [648, 558] width 12 height 12
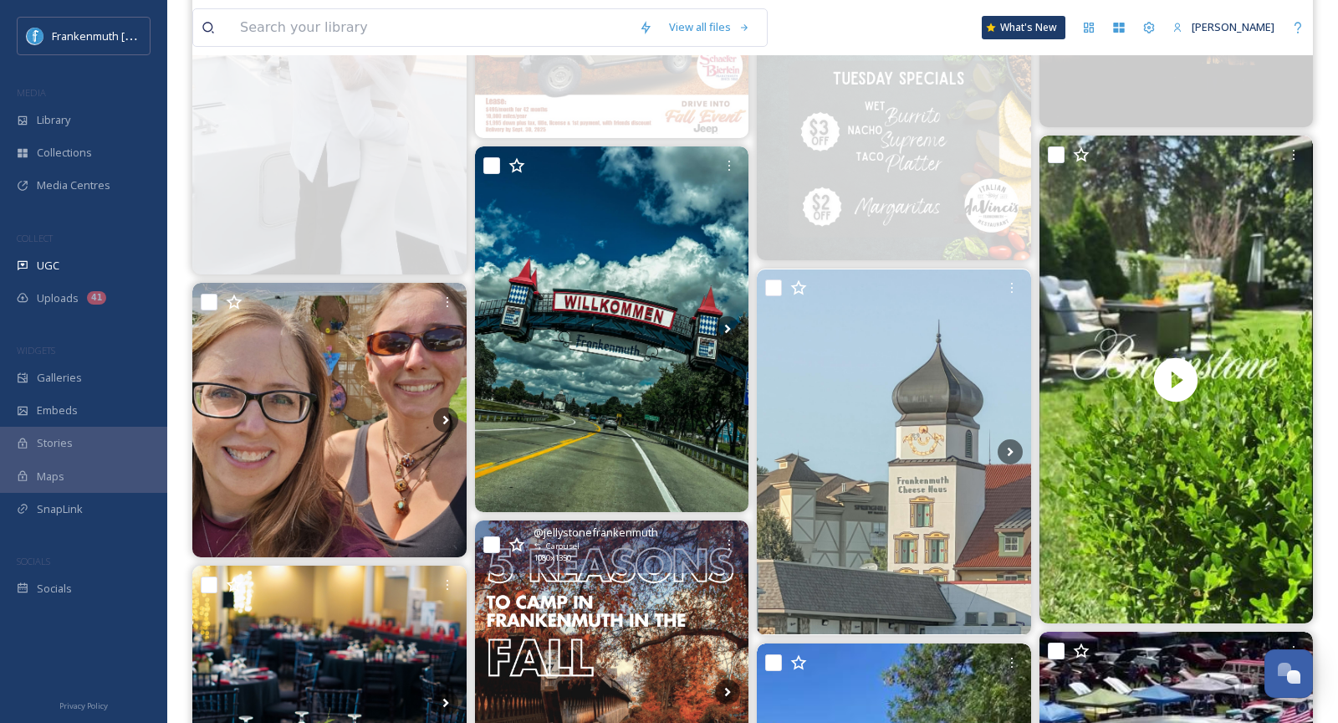
scroll to position [725, 0]
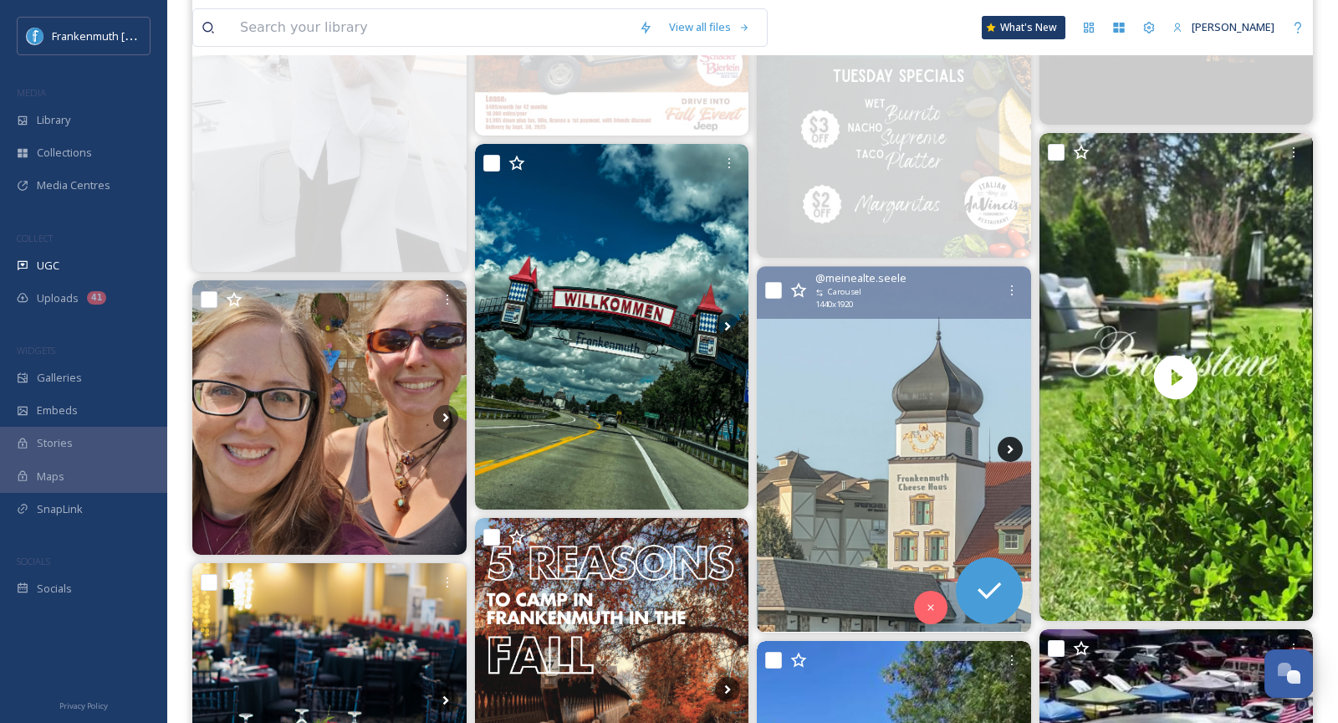
click at [1005, 448] on icon at bounding box center [1010, 449] width 25 height 25
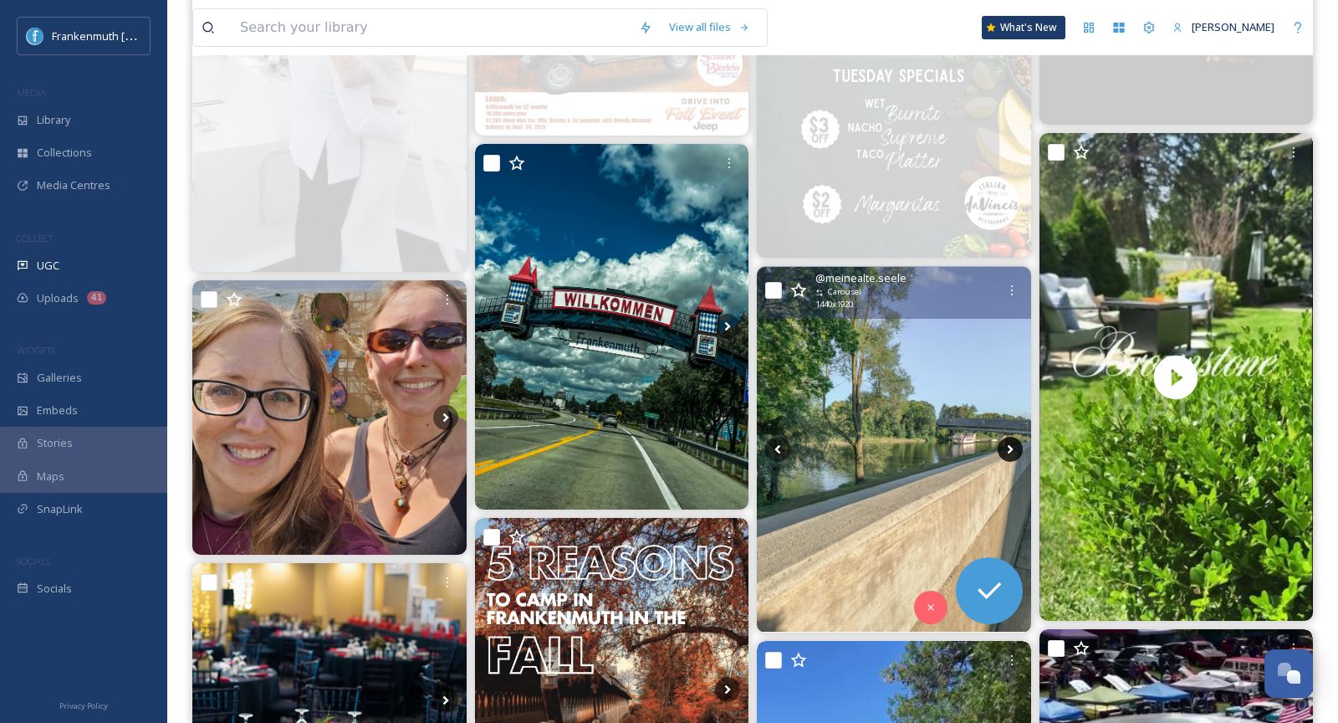
click at [1004, 445] on icon at bounding box center [1010, 449] width 25 height 25
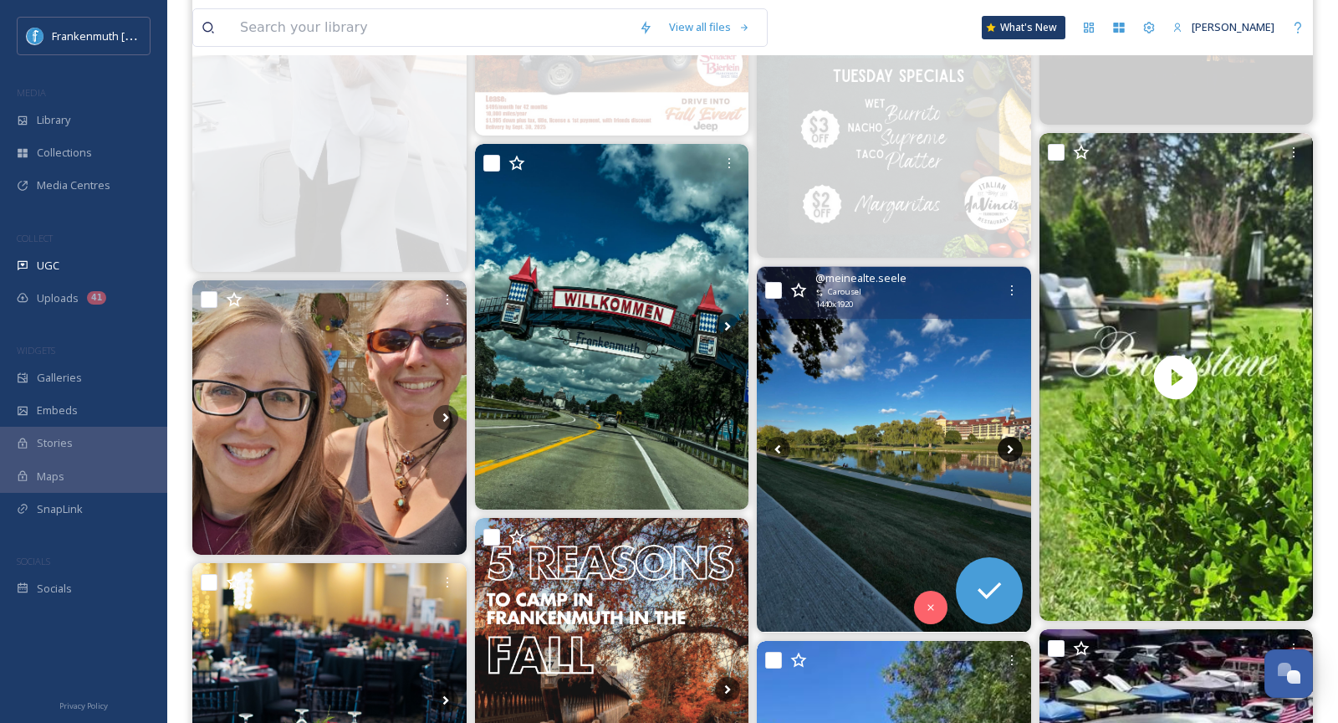
click at [1004, 445] on icon at bounding box center [1010, 449] width 25 height 25
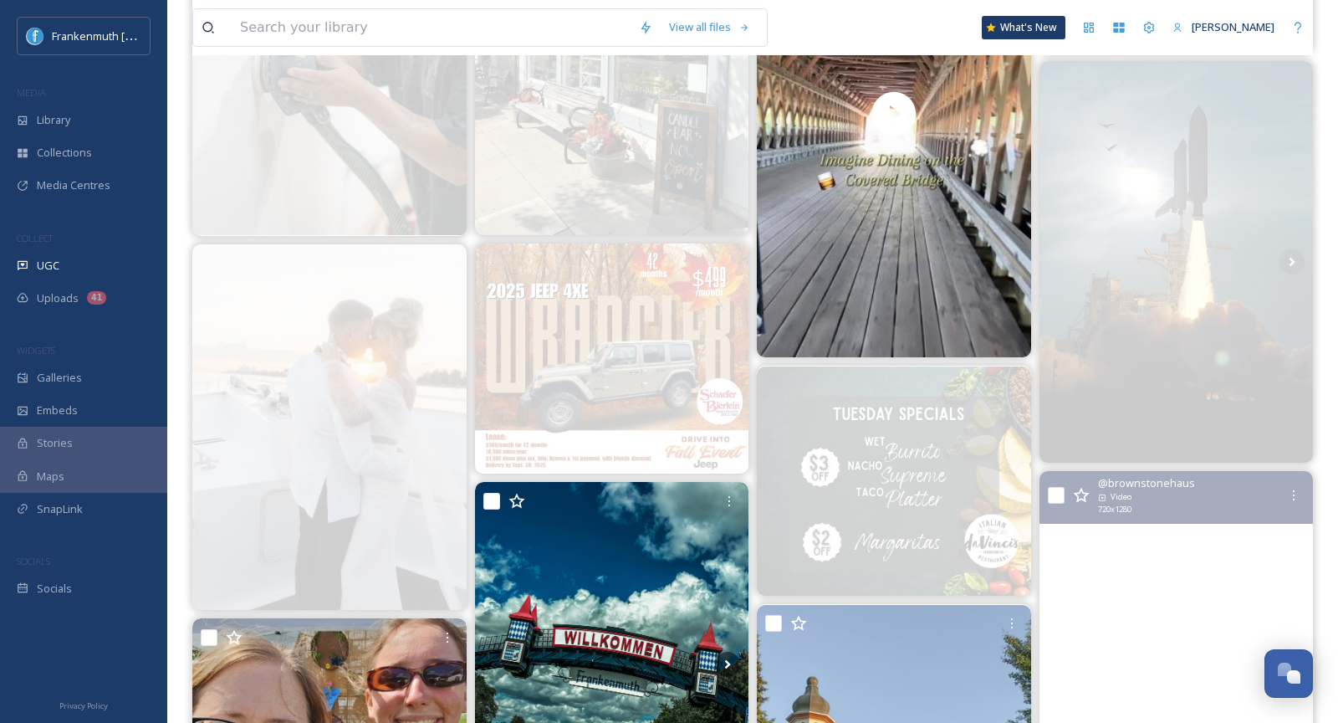
scroll to position [0, 0]
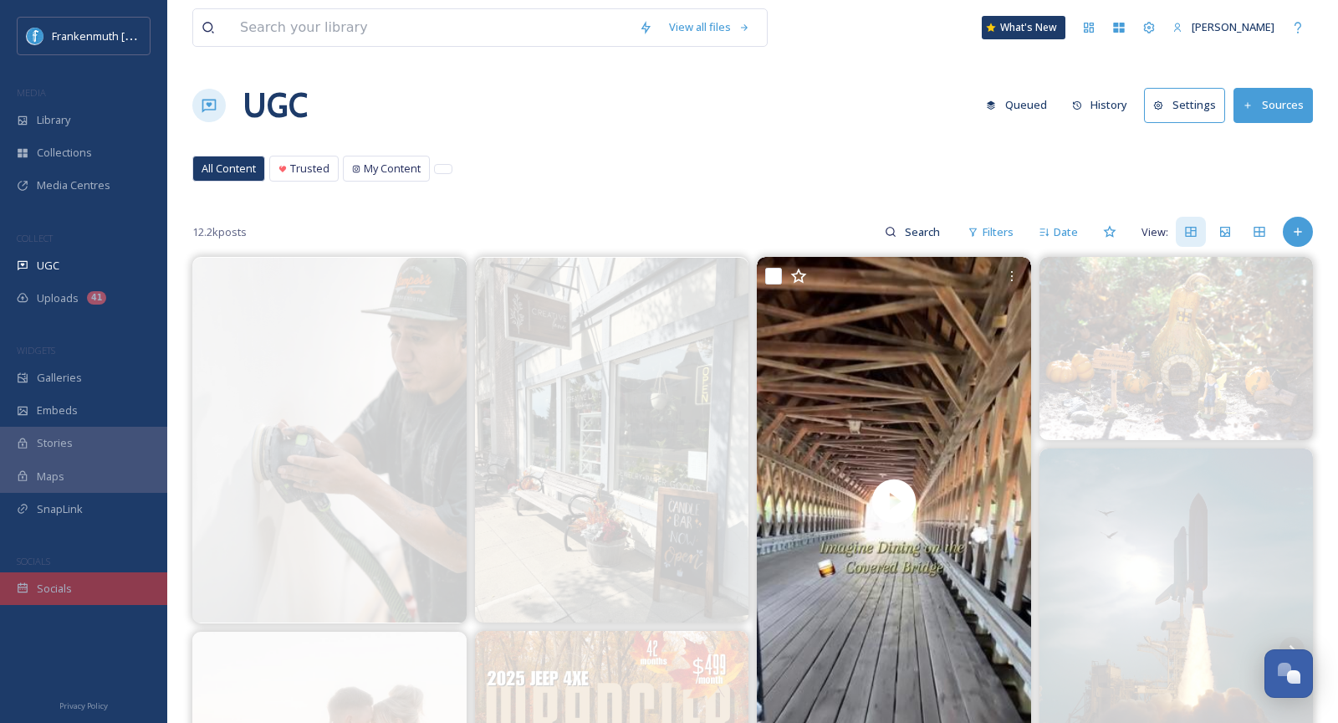
click at [84, 592] on div "Socials" at bounding box center [83, 588] width 167 height 33
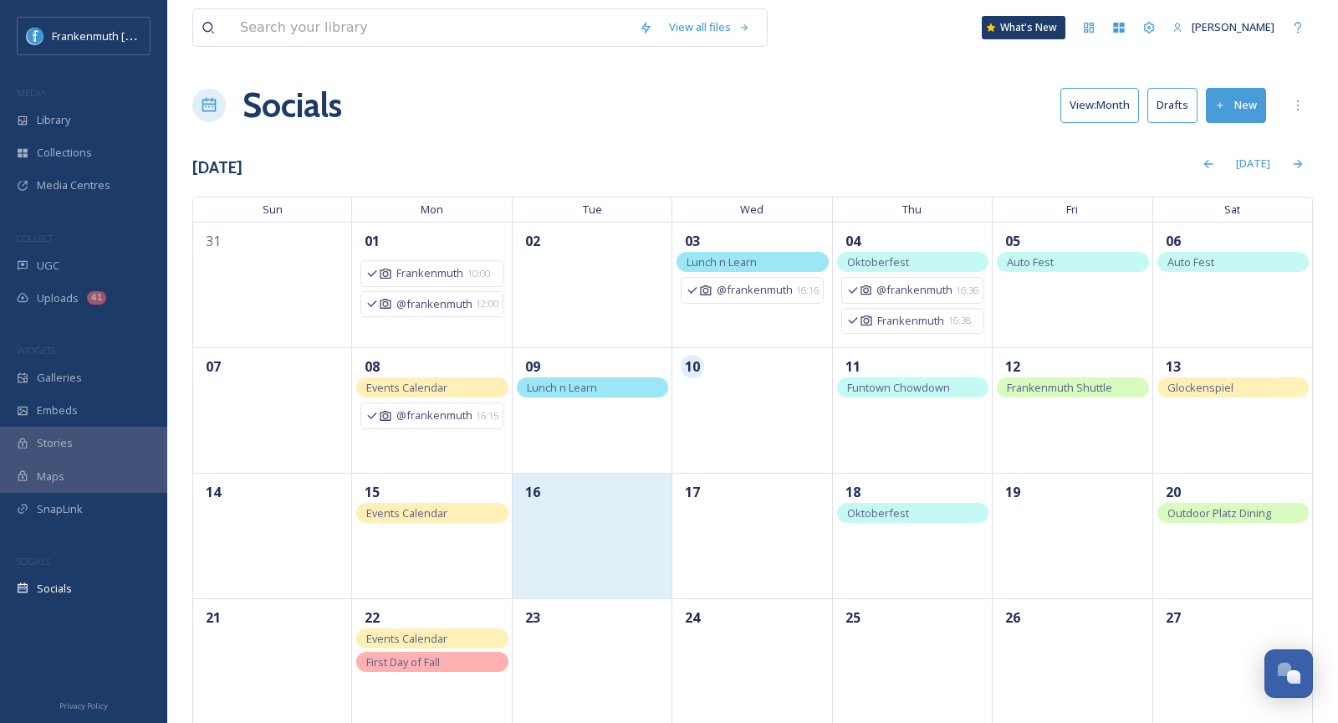
click at [594, 528] on div "16" at bounding box center [593, 534] width 160 height 125
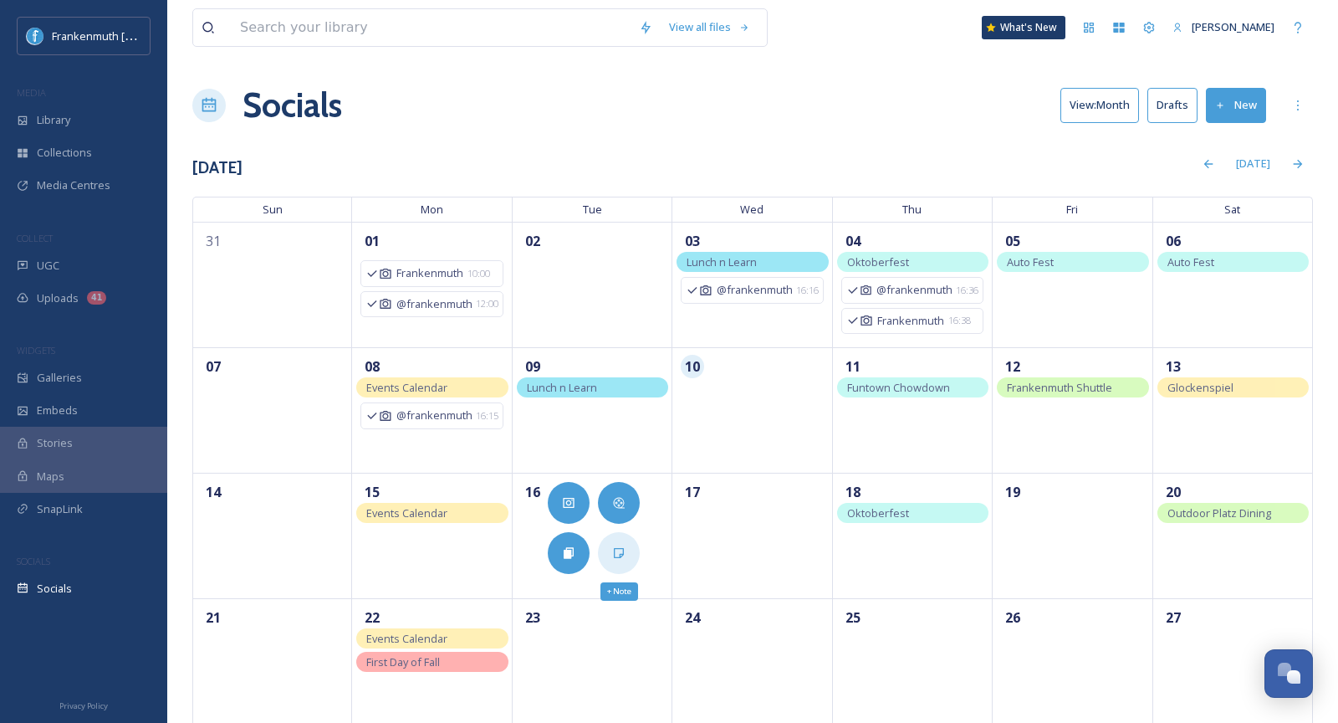
click at [623, 559] on div "+ Note" at bounding box center [619, 553] width 42 height 42
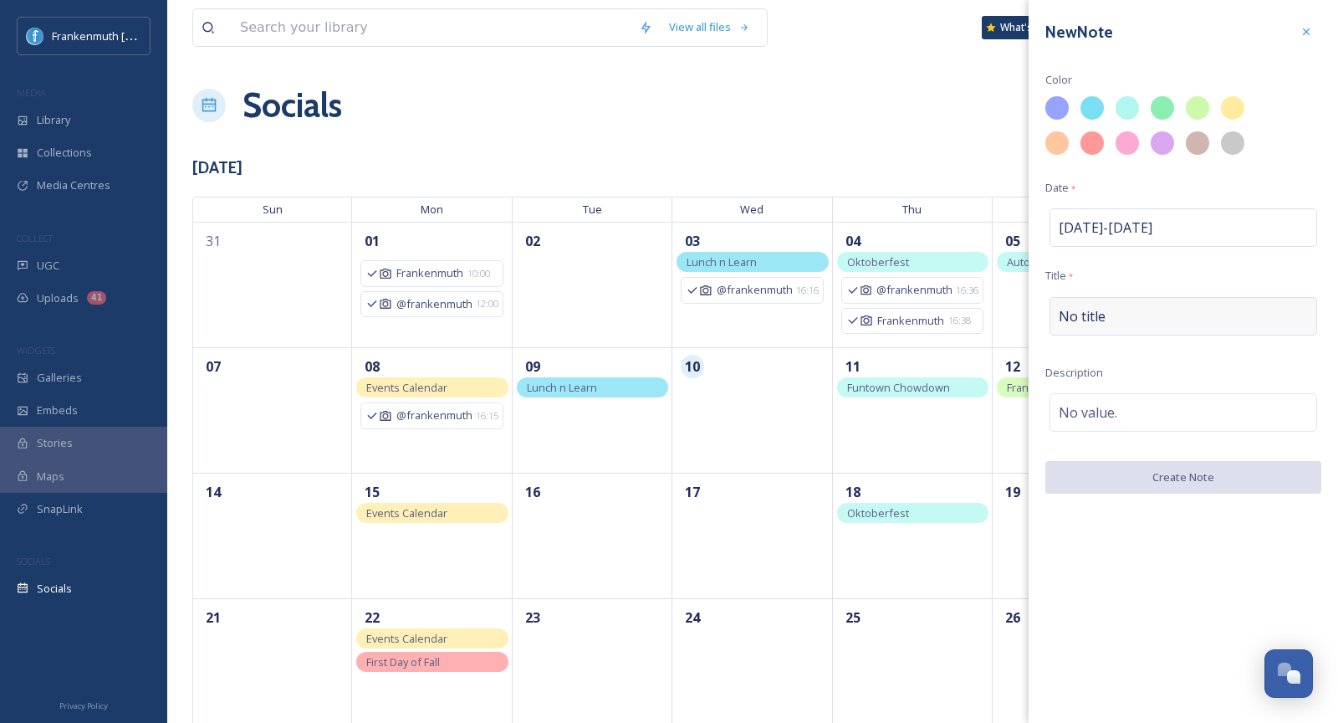
click at [1104, 307] on div "No title" at bounding box center [1184, 316] width 268 height 38
click at [1104, 307] on input at bounding box center [1183, 316] width 276 height 38
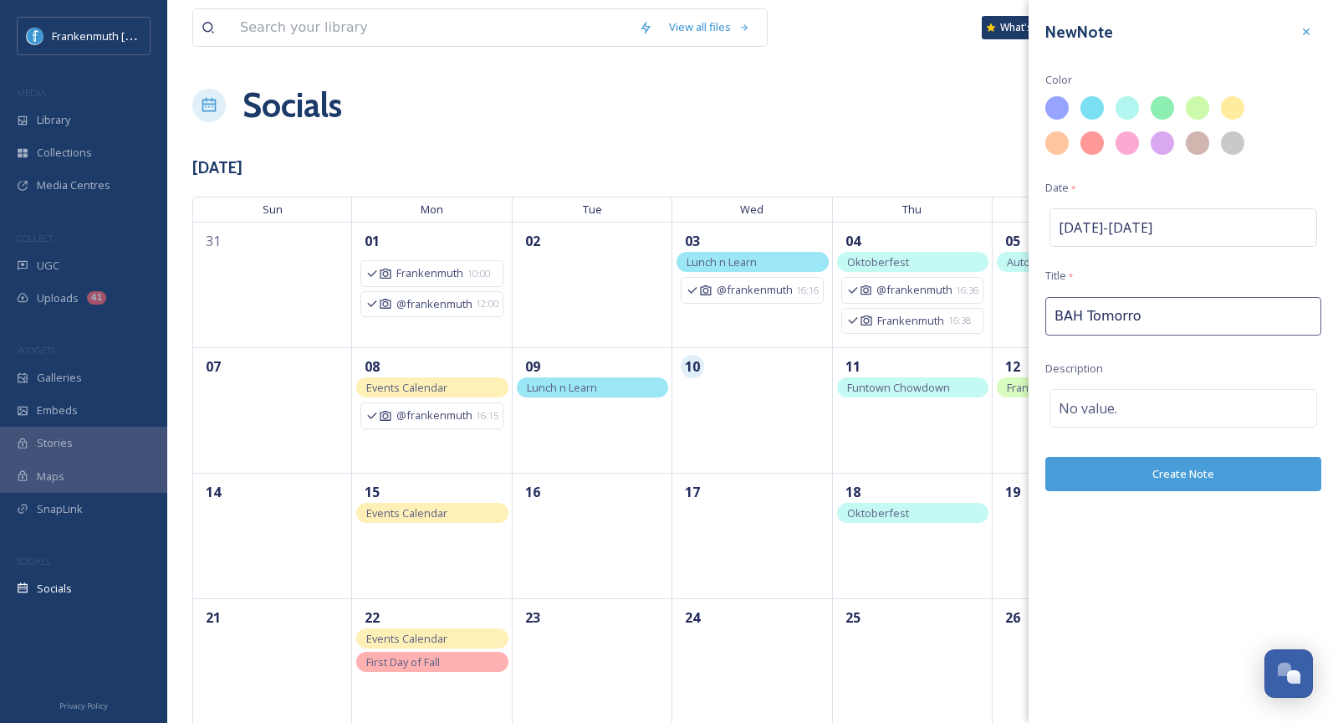
type input "BAH [DATE]"
click at [1090, 104] on div at bounding box center [1092, 108] width 28 height 28
click at [1132, 427] on div "No value." at bounding box center [1184, 412] width 268 height 38
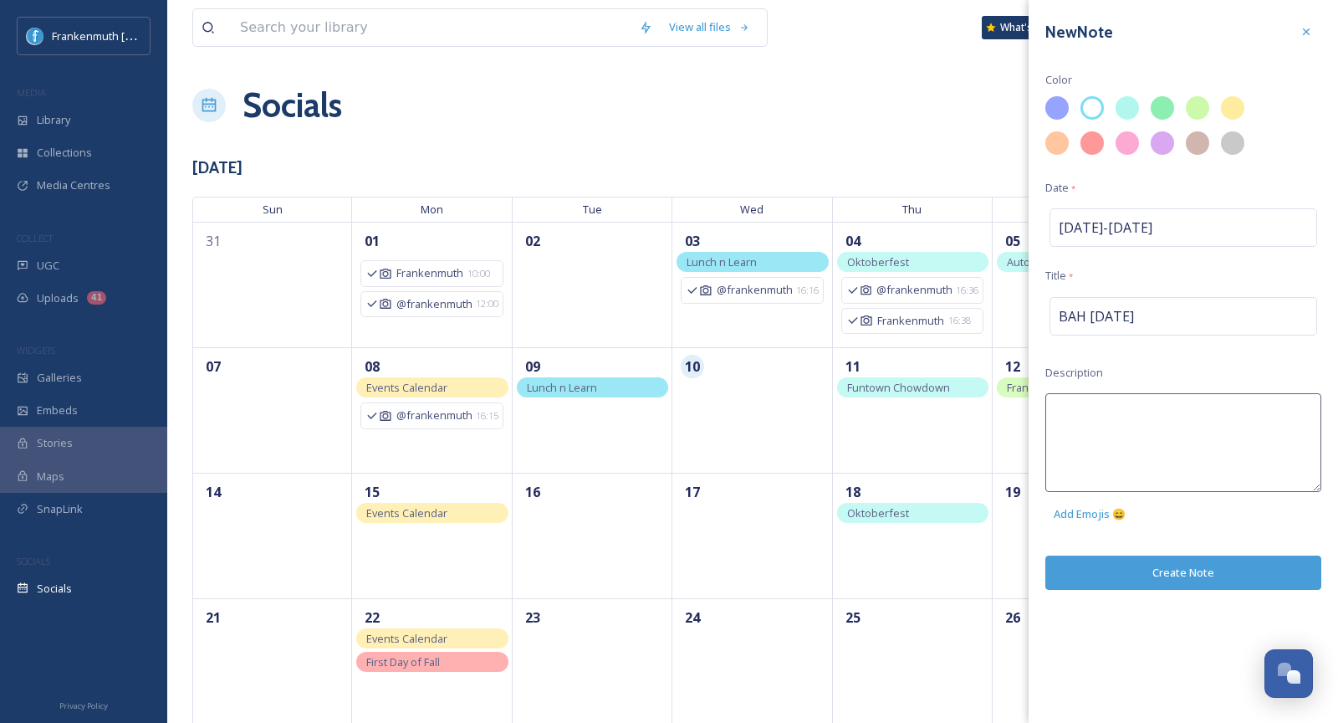
click at [1132, 427] on textarea at bounding box center [1183, 442] width 276 height 99
click at [1198, 575] on div "New Note Color Date * [DATE] - [DATE] Title * BAH [DATE] Description Add Emojis…" at bounding box center [1183, 361] width 309 height 723
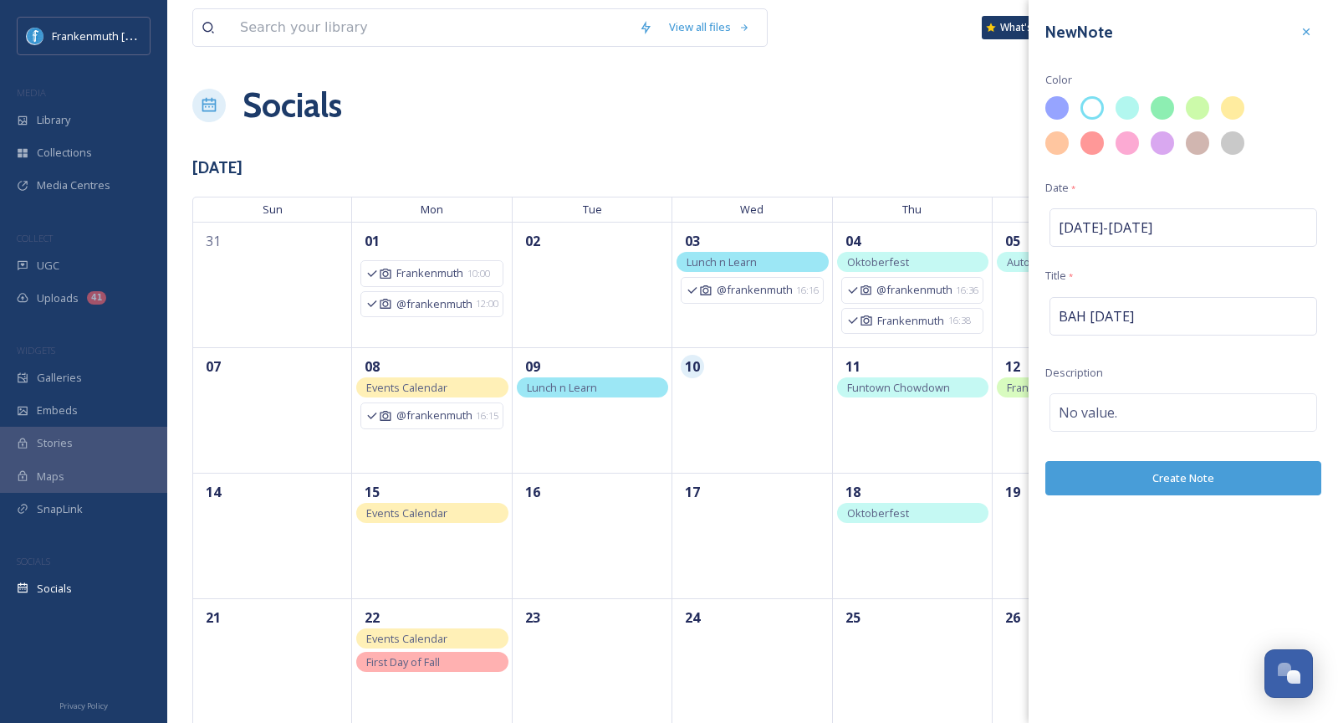
click at [1201, 477] on button "Create Note" at bounding box center [1183, 478] width 276 height 34
